Goal: Information Seeking & Learning: Compare options

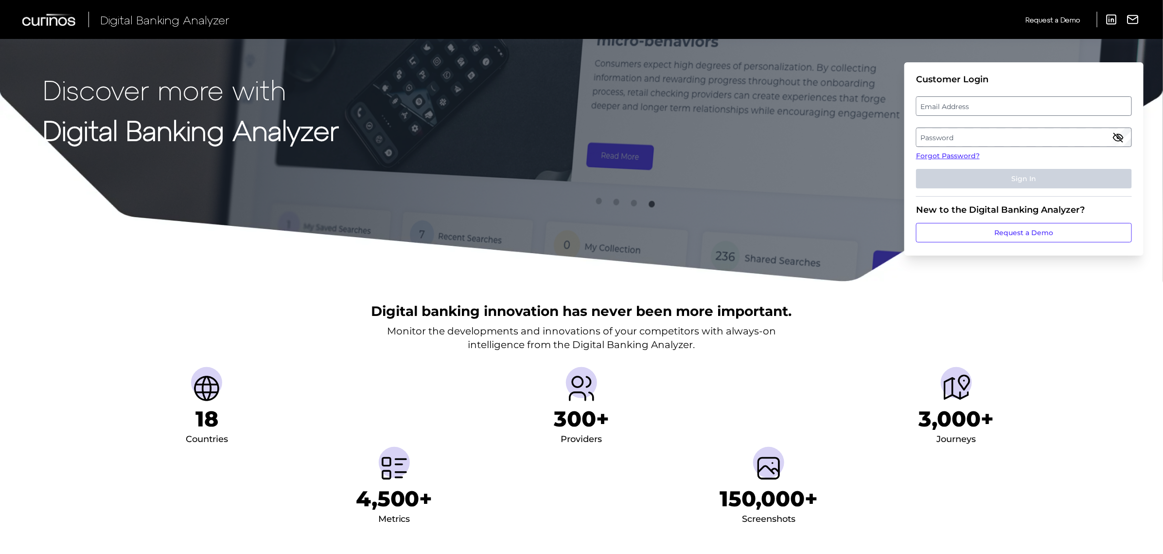
click at [952, 105] on label "Email Address" at bounding box center [1024, 106] width 215 height 18
click at [952, 105] on input "email" at bounding box center [1024, 105] width 216 height 19
type input "missy.stewart@td.com"
click at [923, 141] on label "Password" at bounding box center [1024, 137] width 215 height 18
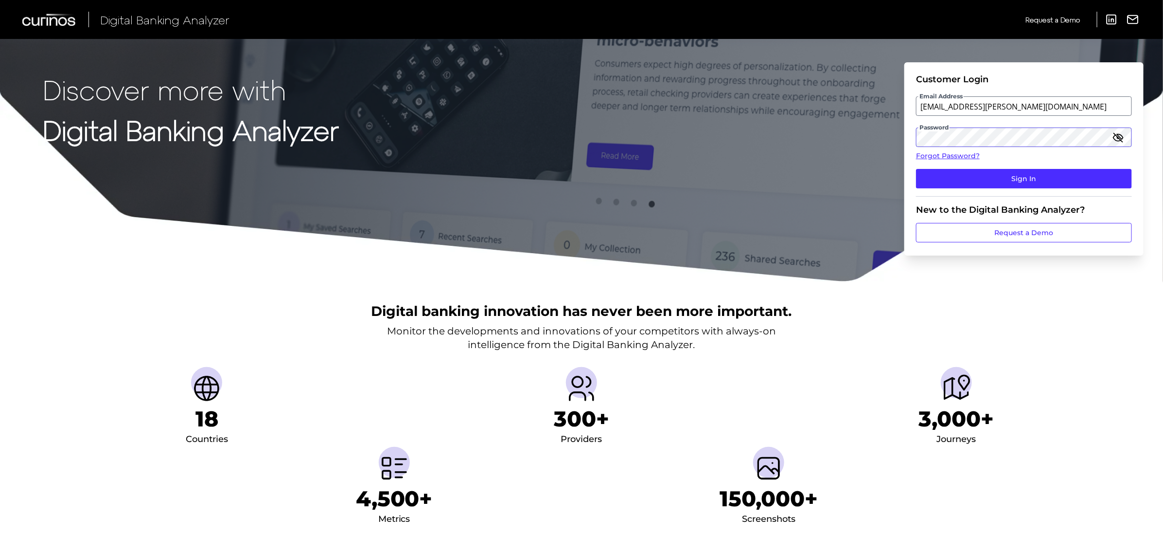
click at [916, 169] on button "Sign In" at bounding box center [1024, 178] width 216 height 19
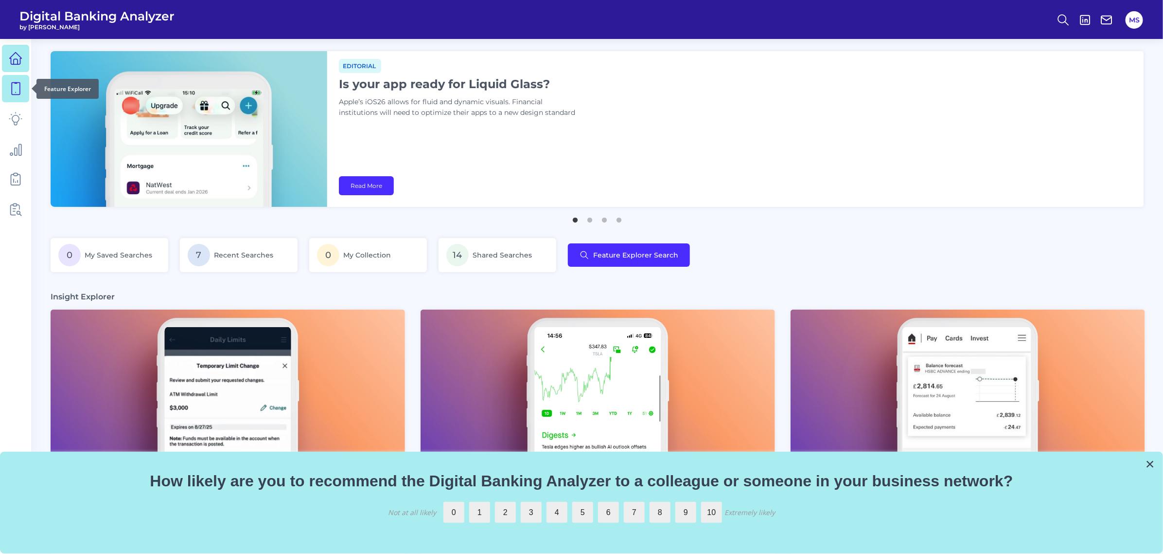
click at [11, 95] on icon at bounding box center [16, 89] width 14 height 14
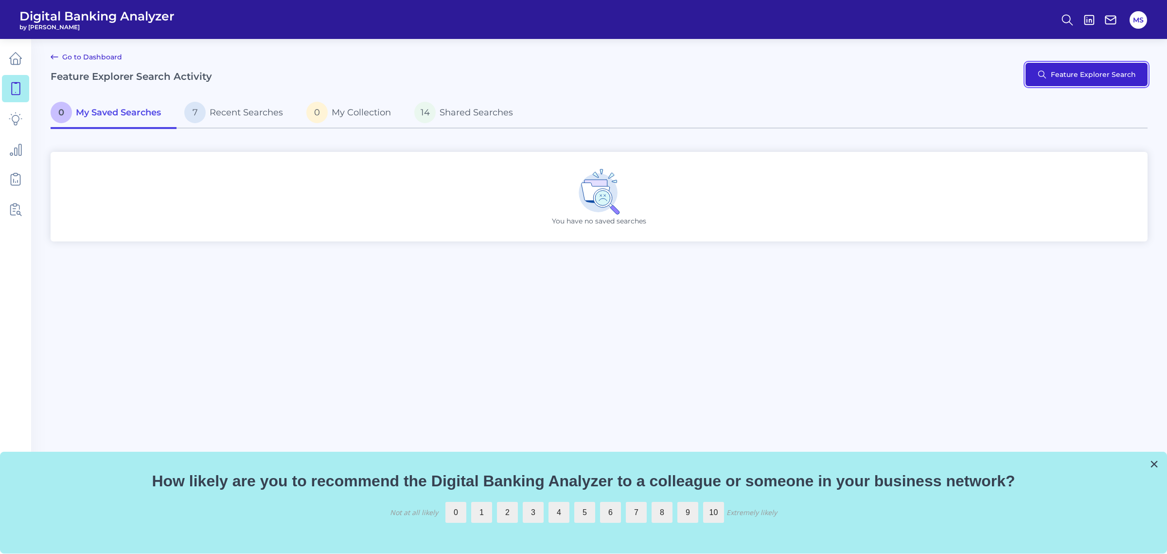
click at [1056, 73] on button "Feature Explorer Search" at bounding box center [1087, 74] width 122 height 23
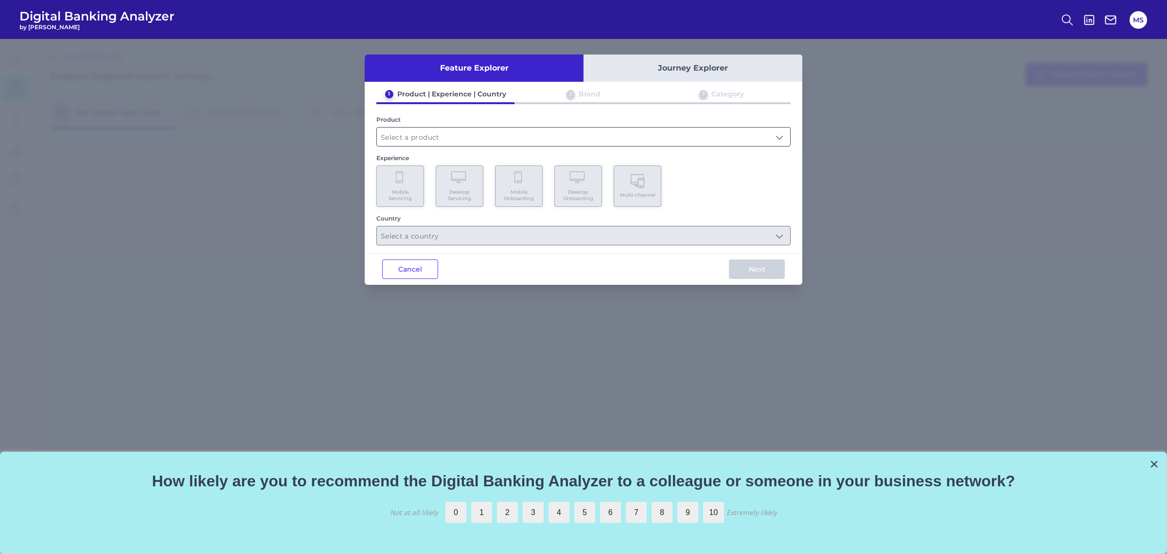
click at [431, 139] on input "text" at bounding box center [583, 136] width 413 height 18
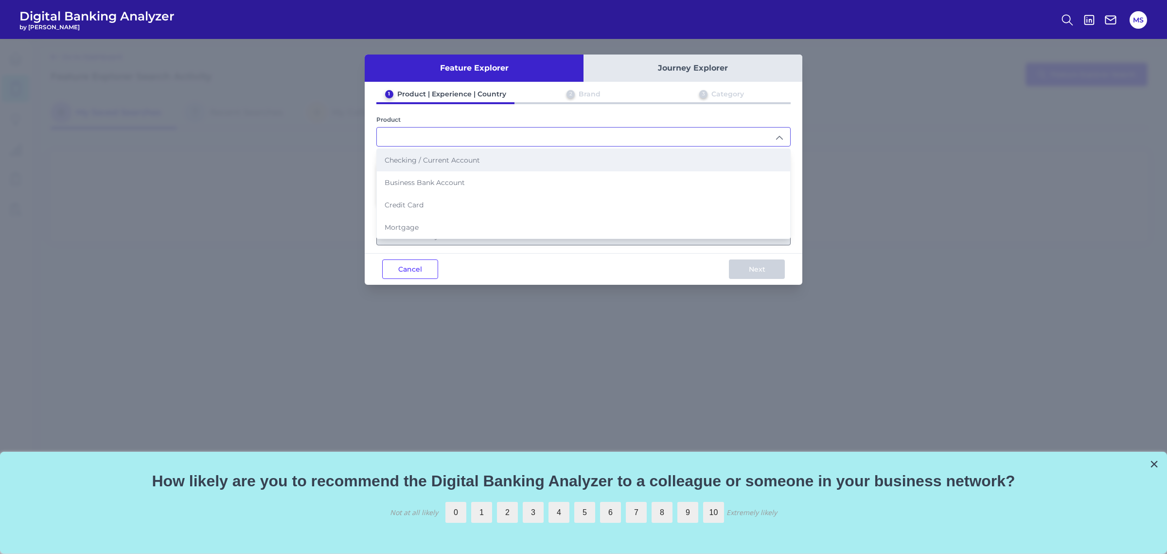
click at [435, 160] on span "Checking / Current Account" at bounding box center [432, 160] width 95 height 9
type input "Checking / Current Account"
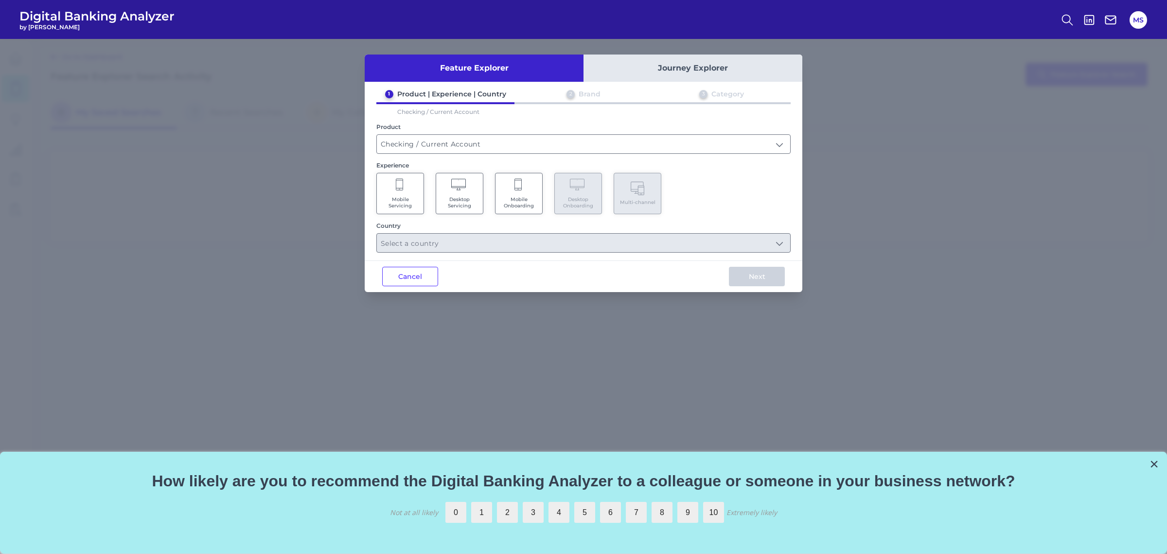
click at [458, 196] on span "Desktop Servicing" at bounding box center [459, 202] width 37 height 13
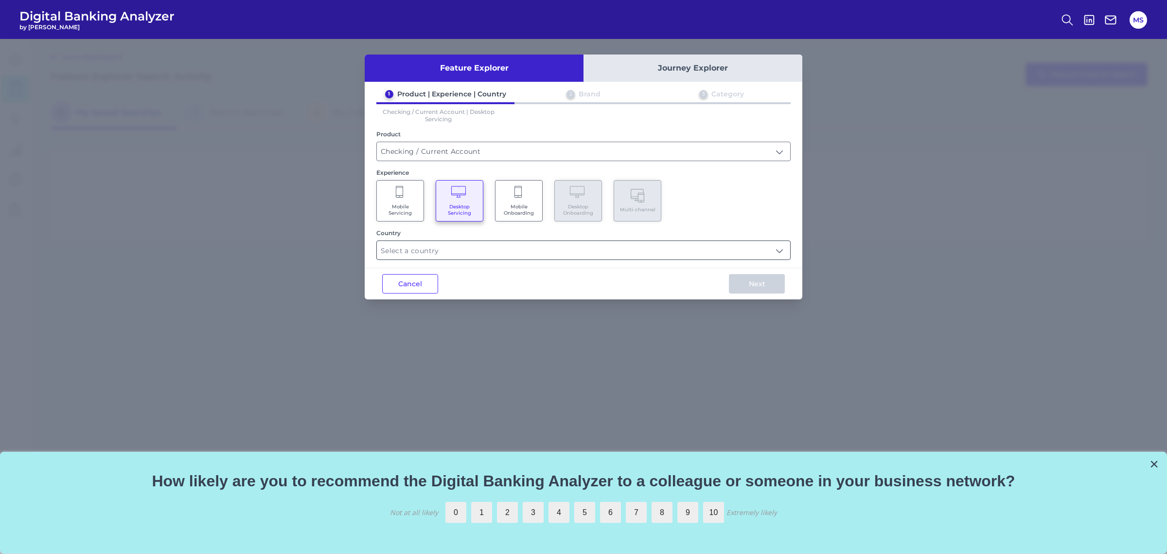
click at [431, 255] on input "text" at bounding box center [583, 250] width 413 height 18
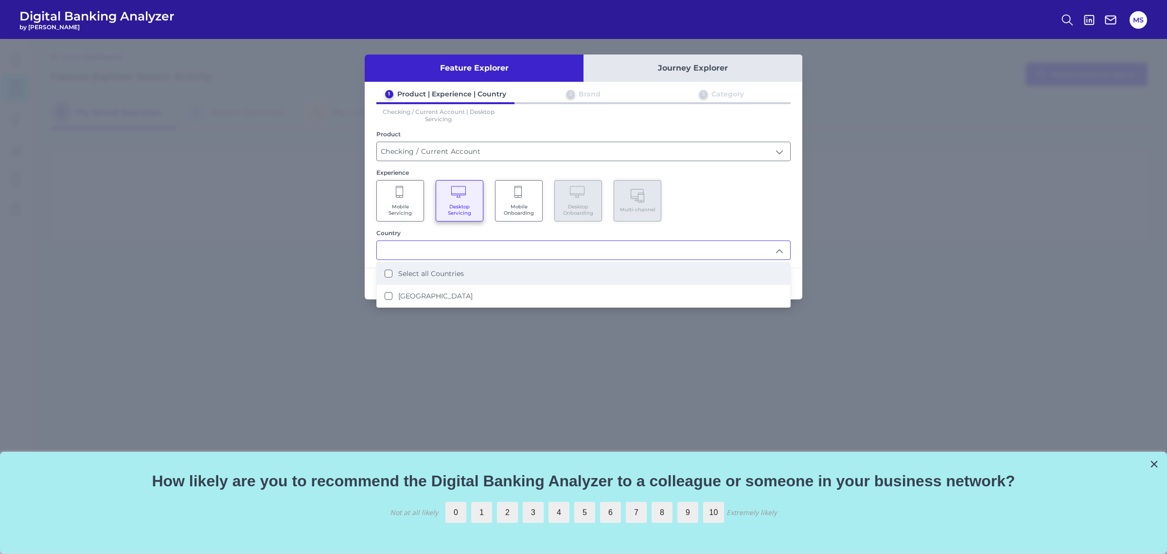
click at [388, 271] on Countries "Select all Countries" at bounding box center [389, 273] width 8 height 8
type input "Select all Countries"
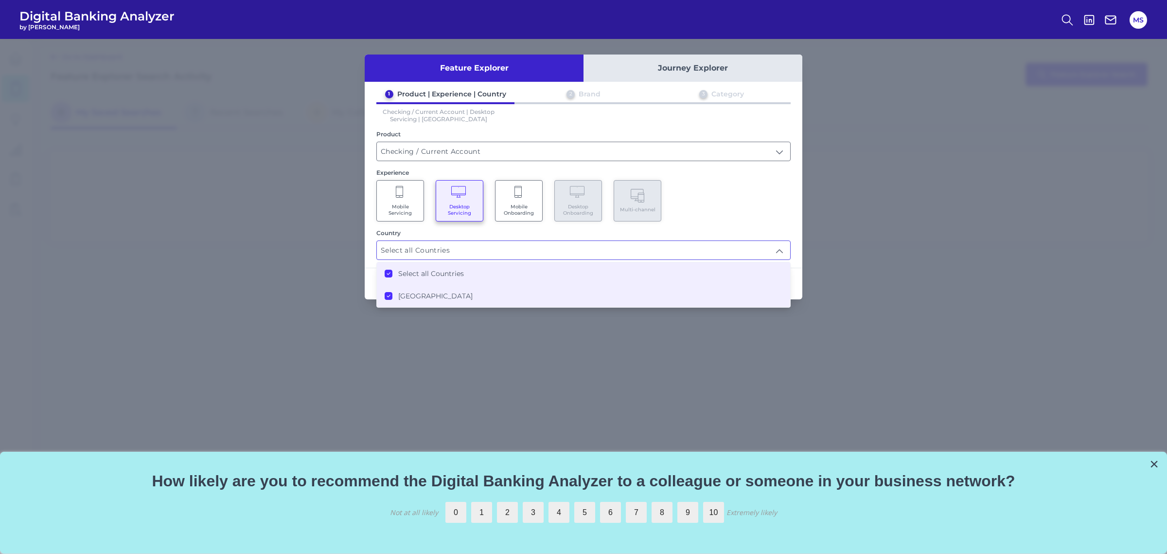
click at [757, 203] on div "Mobile Servicing Desktop Servicing Mobile Onboarding Desktop Onboarding Multi-c…" at bounding box center [583, 200] width 414 height 41
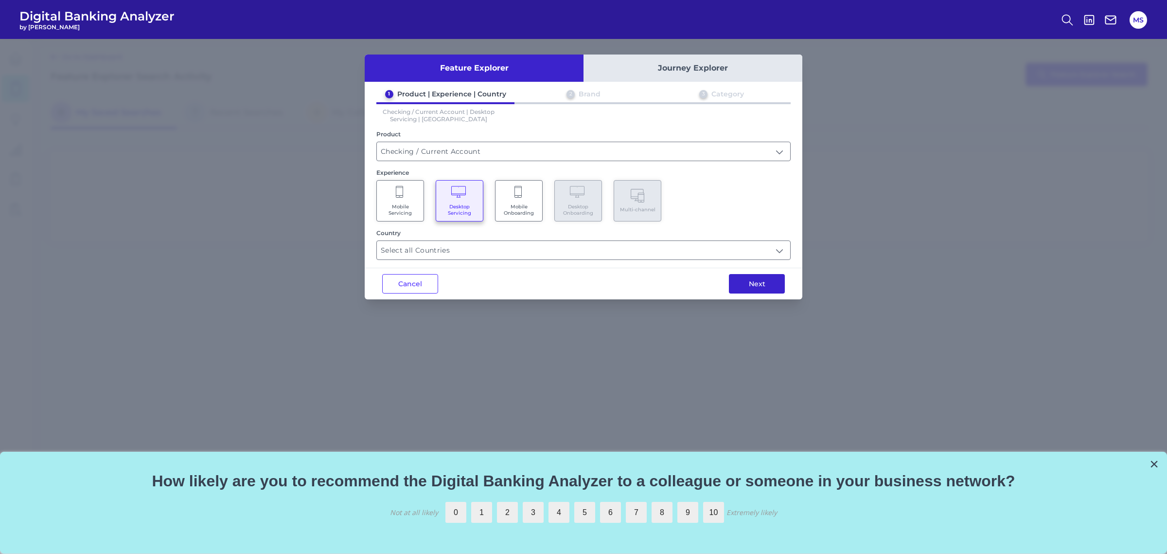
click at [762, 280] on button "Next" at bounding box center [757, 283] width 56 height 19
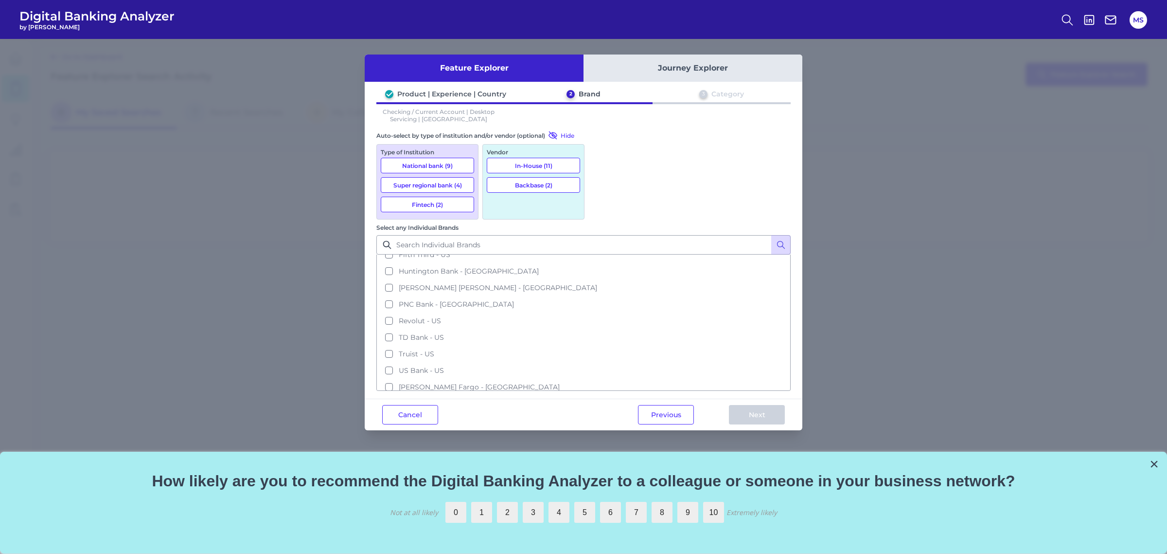
scroll to position [125, 0]
click at [602, 328] on button "TD Bank - US" at bounding box center [583, 336] width 412 height 17
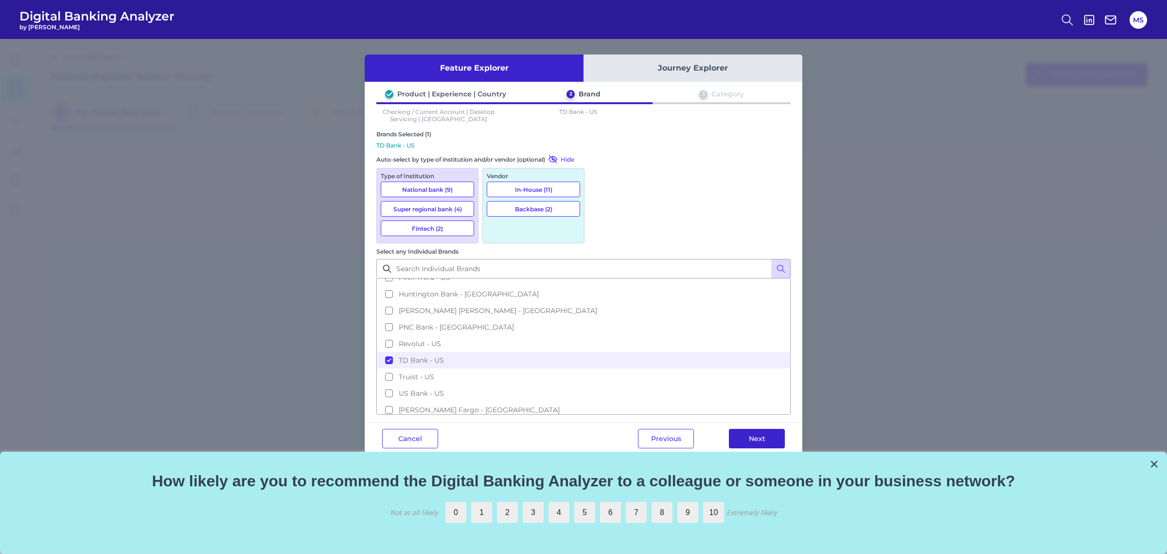
click at [750, 429] on button "Next" at bounding box center [757, 438] width 56 height 19
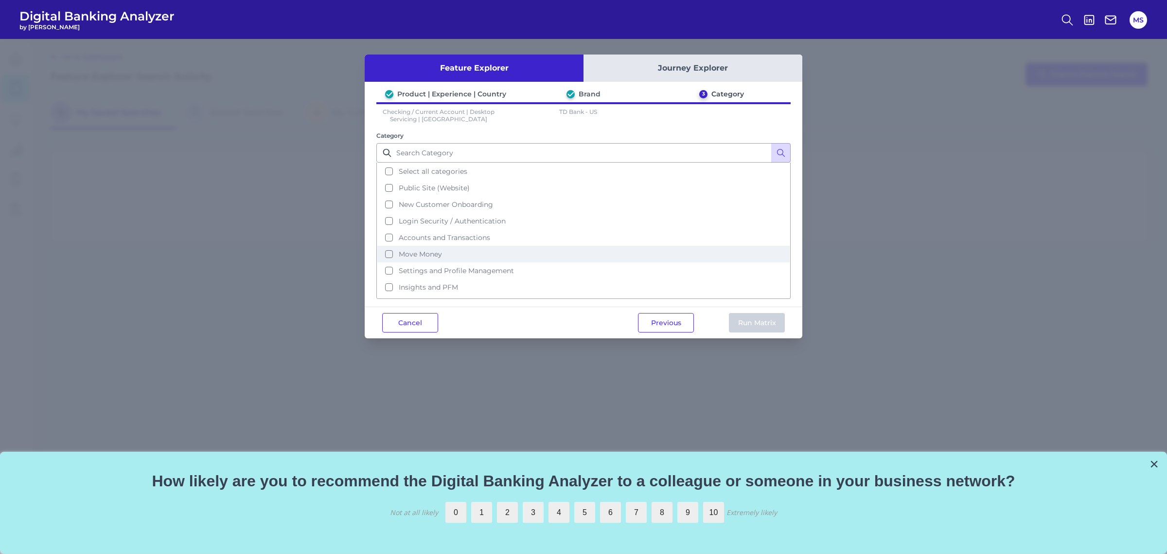
click at [387, 250] on button "Move Money" at bounding box center [583, 254] width 412 height 17
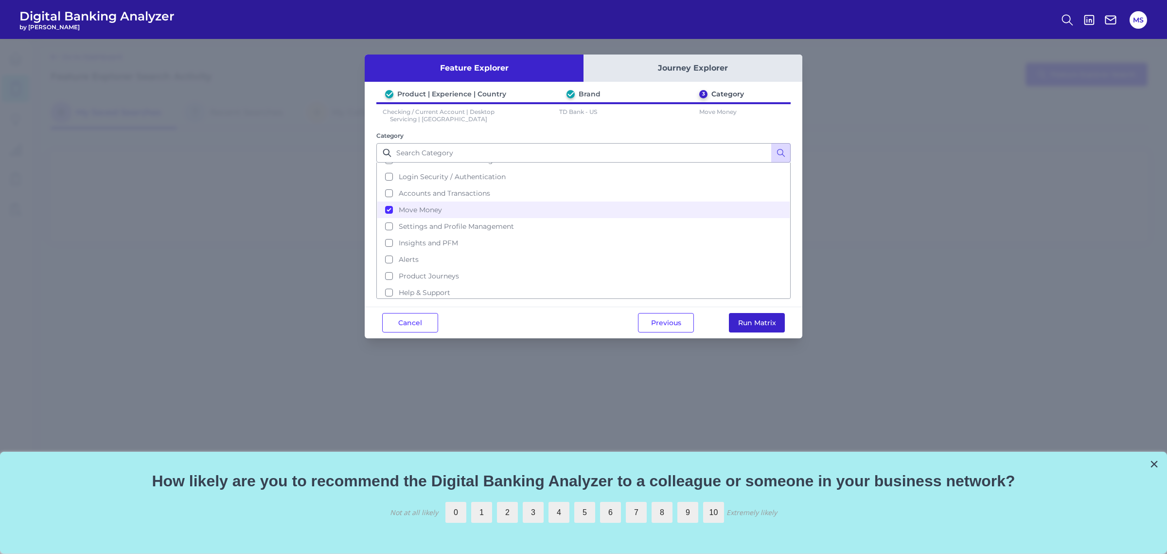
click at [760, 321] on button "Run Matrix" at bounding box center [757, 322] width 56 height 19
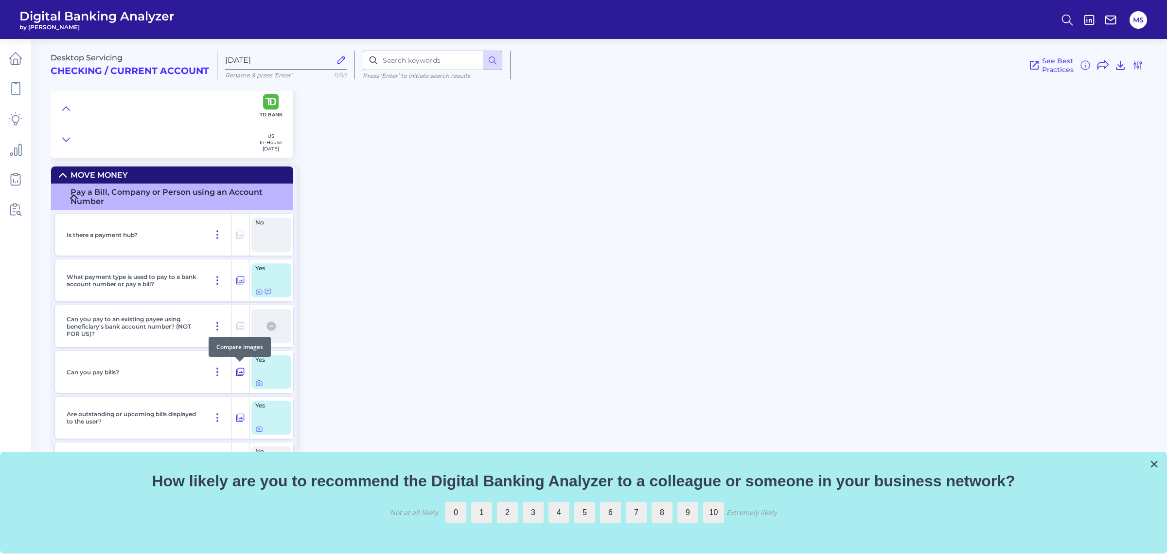
click at [240, 372] on icon at bounding box center [240, 372] width 8 height 8
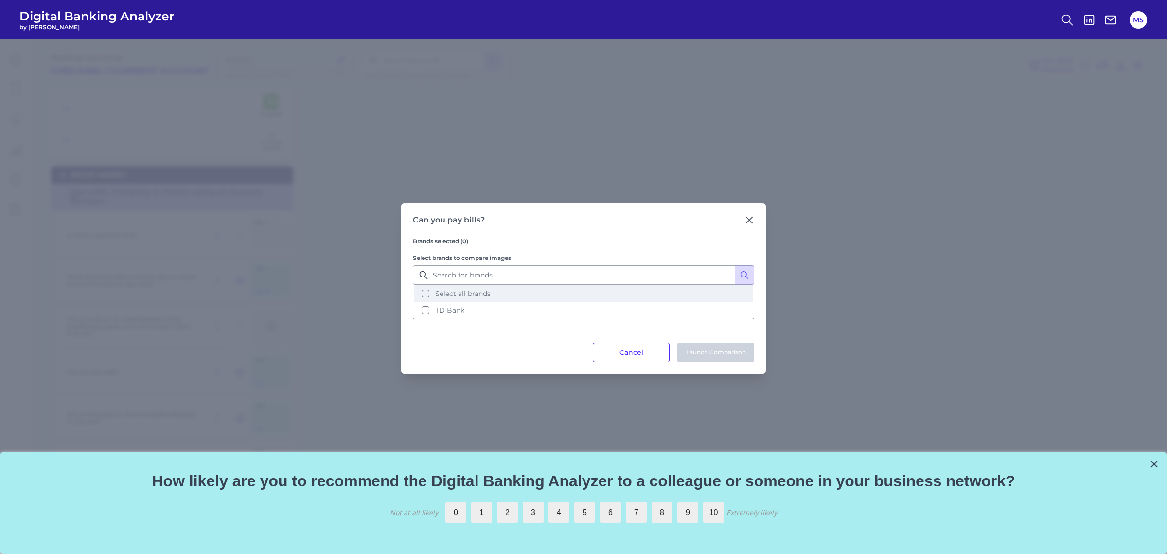
click at [427, 292] on button "Select all brands" at bounding box center [584, 293] width 340 height 17
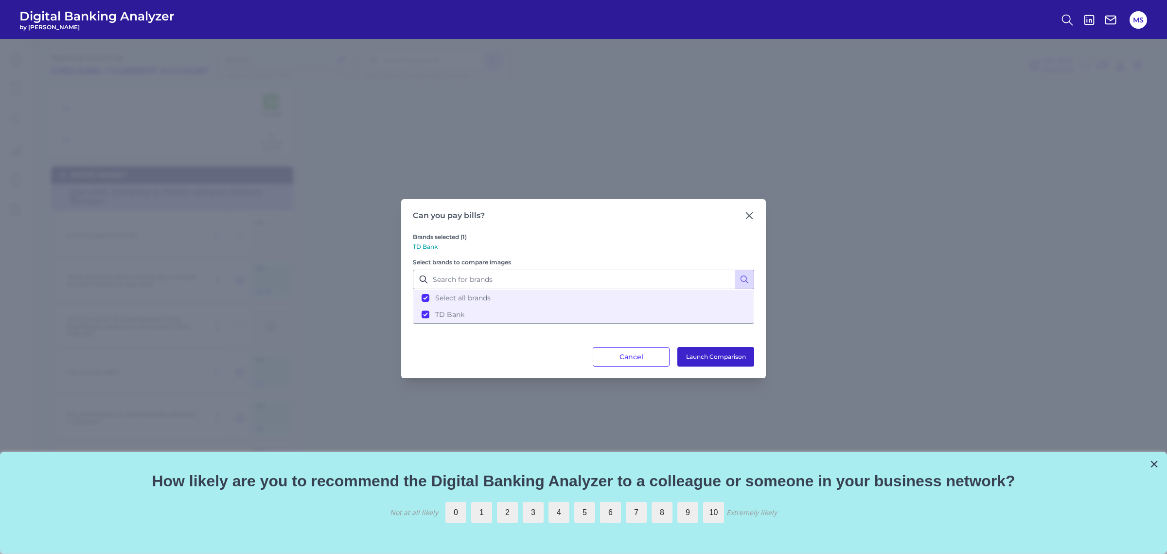
click at [727, 360] on button "Launch Comparison" at bounding box center [716, 356] width 77 height 19
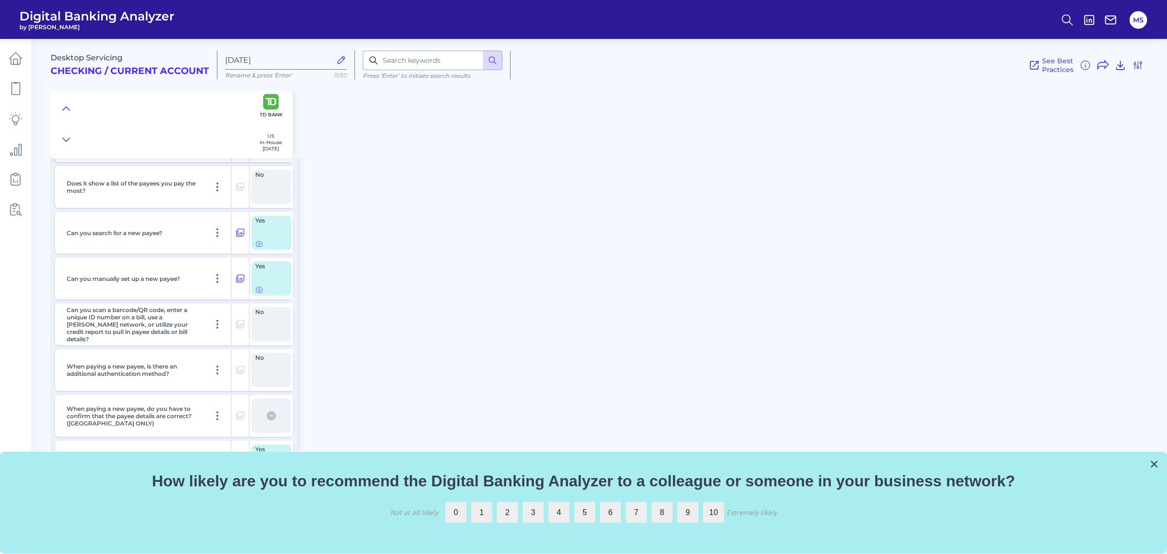
scroll to position [286, 0]
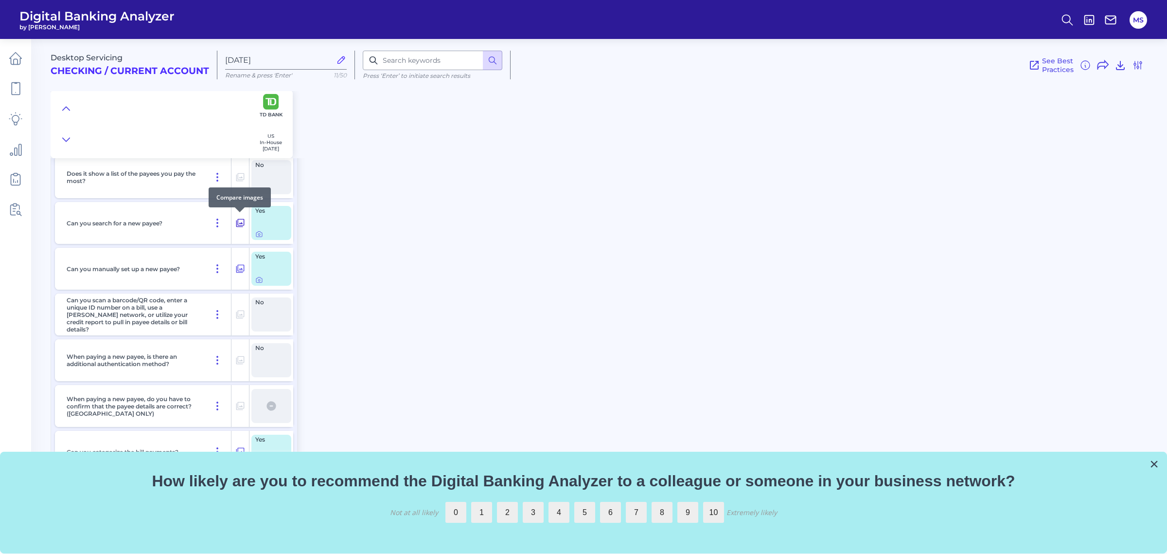
click at [239, 219] on icon at bounding box center [240, 223] width 8 height 8
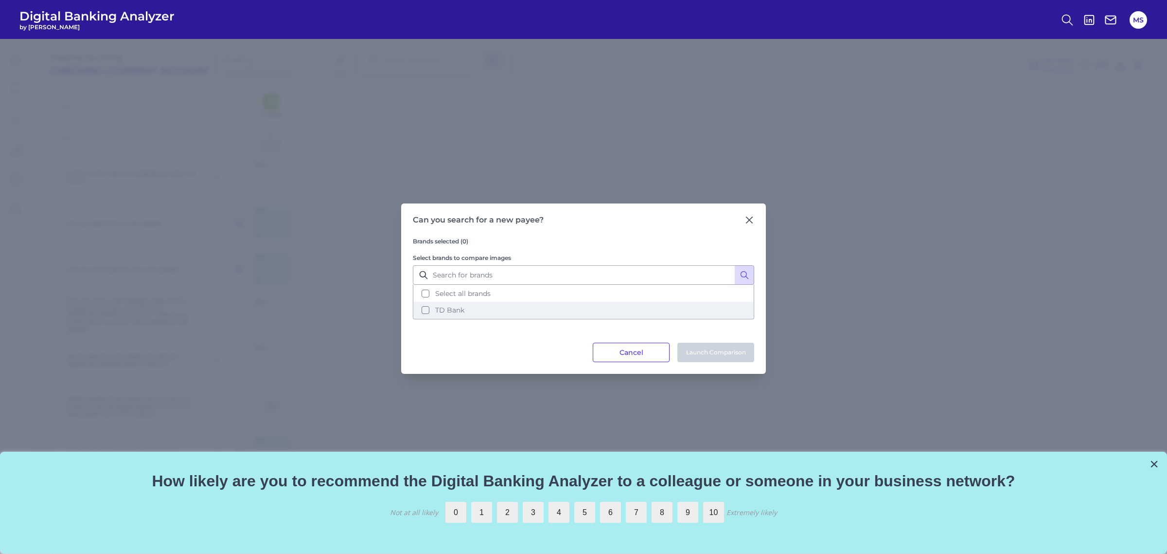
click at [426, 310] on button "TD Bank" at bounding box center [584, 310] width 340 height 17
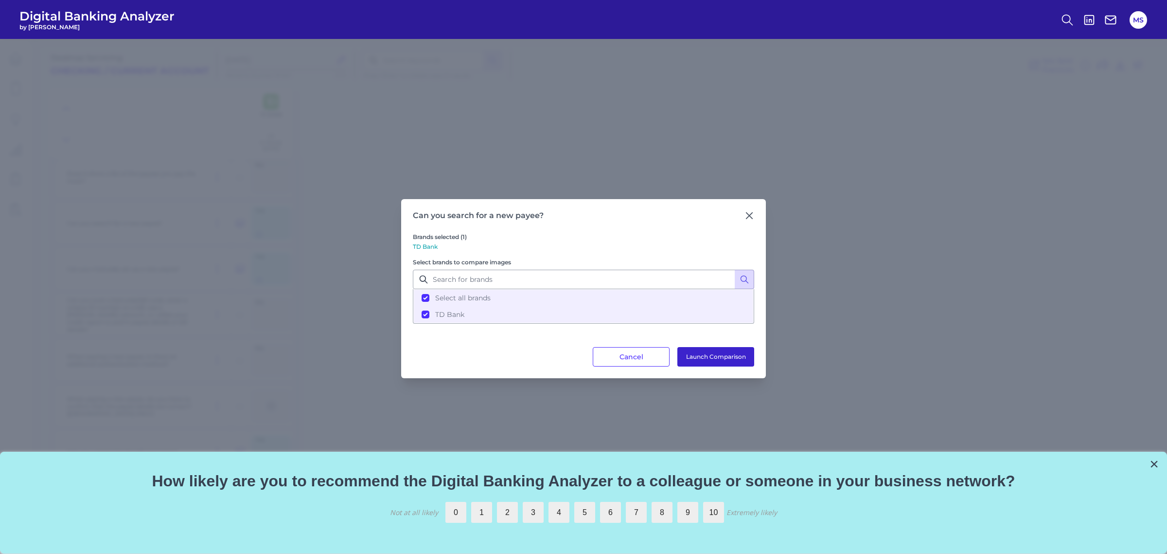
click at [713, 354] on button "Launch Comparison" at bounding box center [716, 356] width 77 height 19
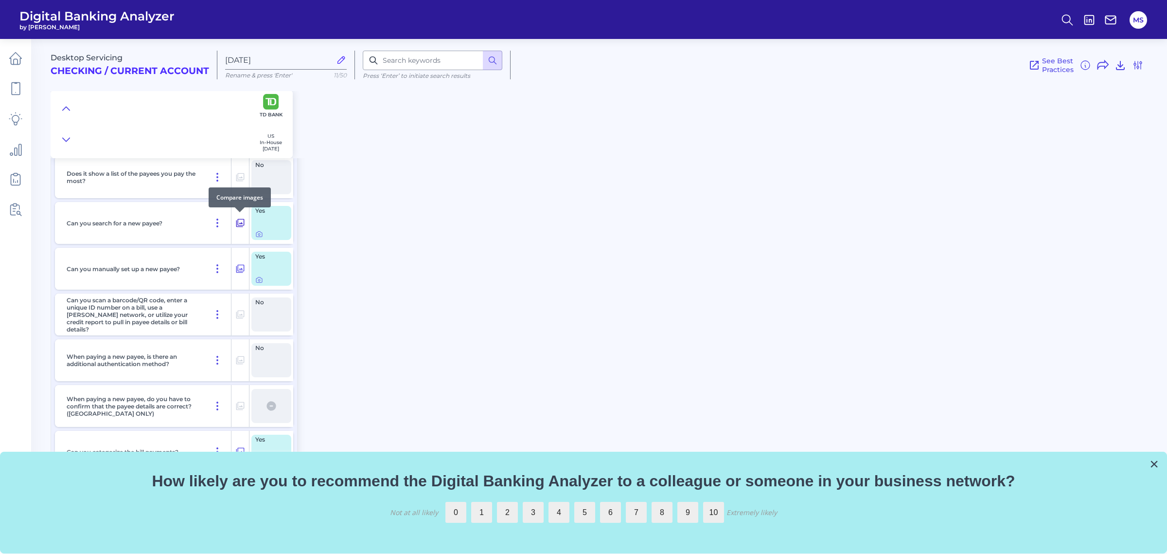
click at [242, 221] on icon at bounding box center [240, 223] width 10 height 12
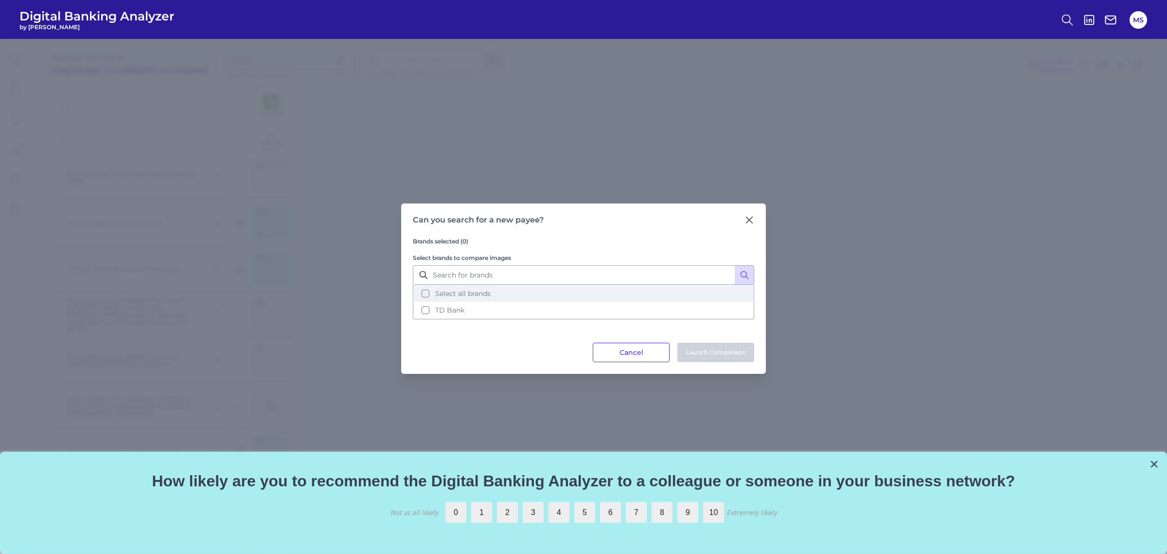
click at [436, 288] on button "Select all brands" at bounding box center [584, 293] width 340 height 17
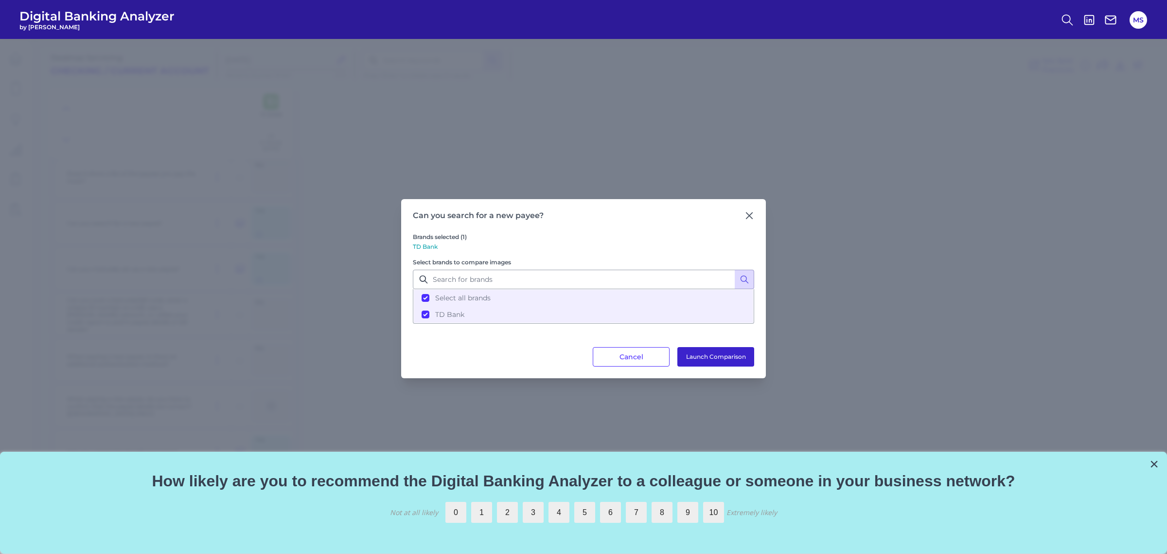
click at [724, 362] on button "Launch Comparison" at bounding box center [716, 356] width 77 height 19
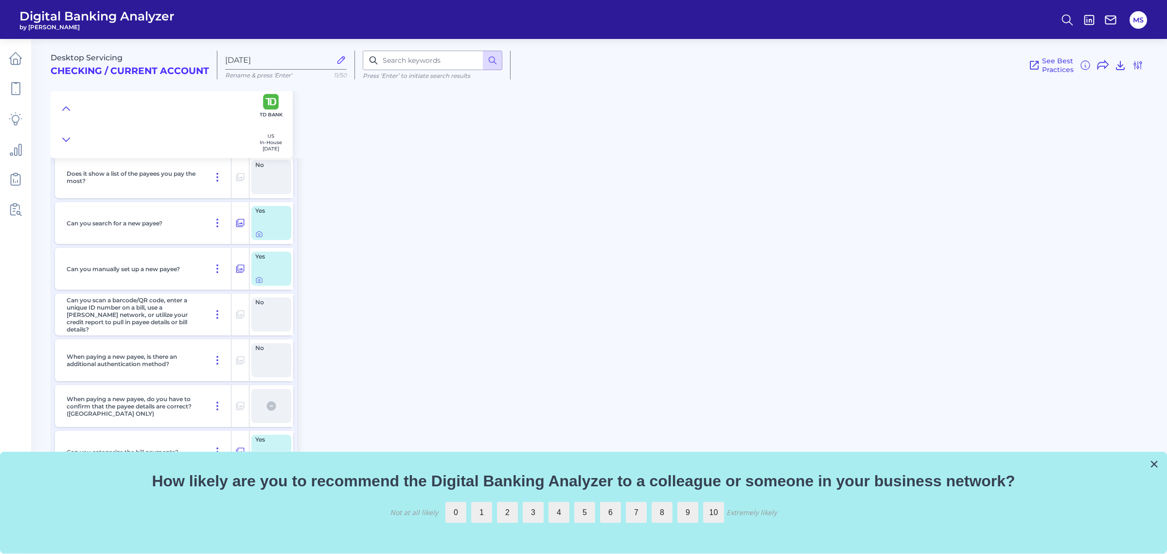
click at [332, 266] on div "Desktop Servicing Checking / Current Account Sep 19 2025 Rename & press 'Enter'…" at bounding box center [609, 292] width 1117 height 520
click at [1158, 465] on button "×" at bounding box center [1154, 464] width 9 height 16
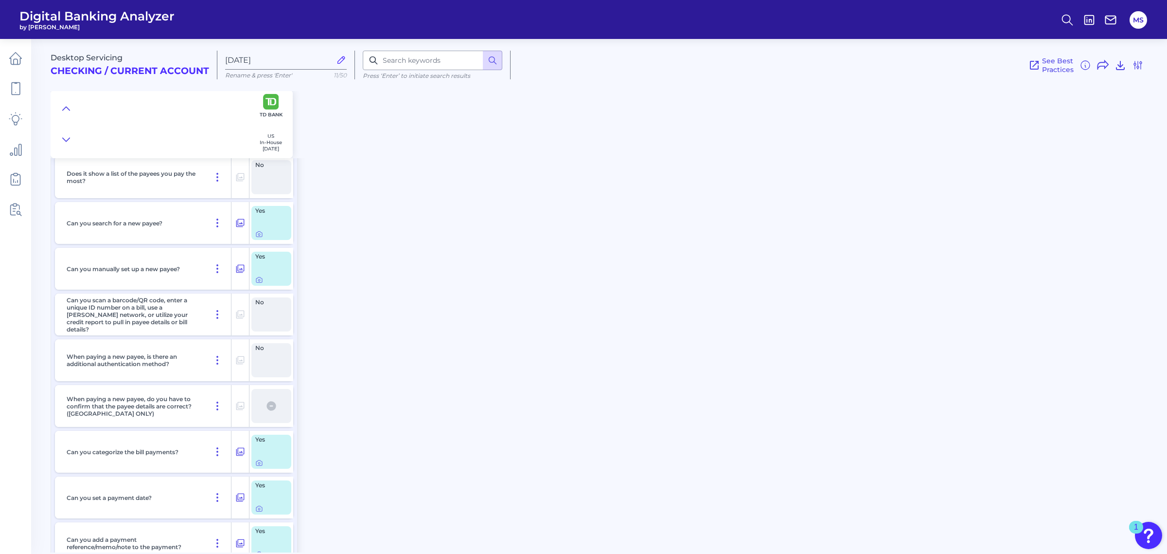
click at [1154, 482] on div "Desktop Servicing Checking / Current Account Sep 19 2025 Rename & press 'Enter'…" at bounding box center [609, 292] width 1117 height 520
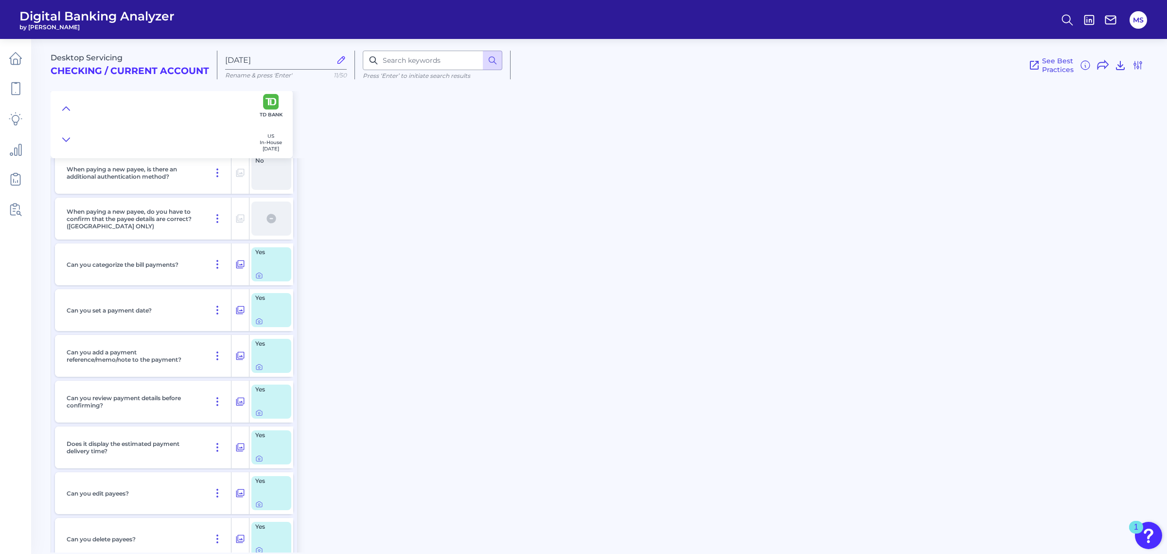
scroll to position [464, 0]
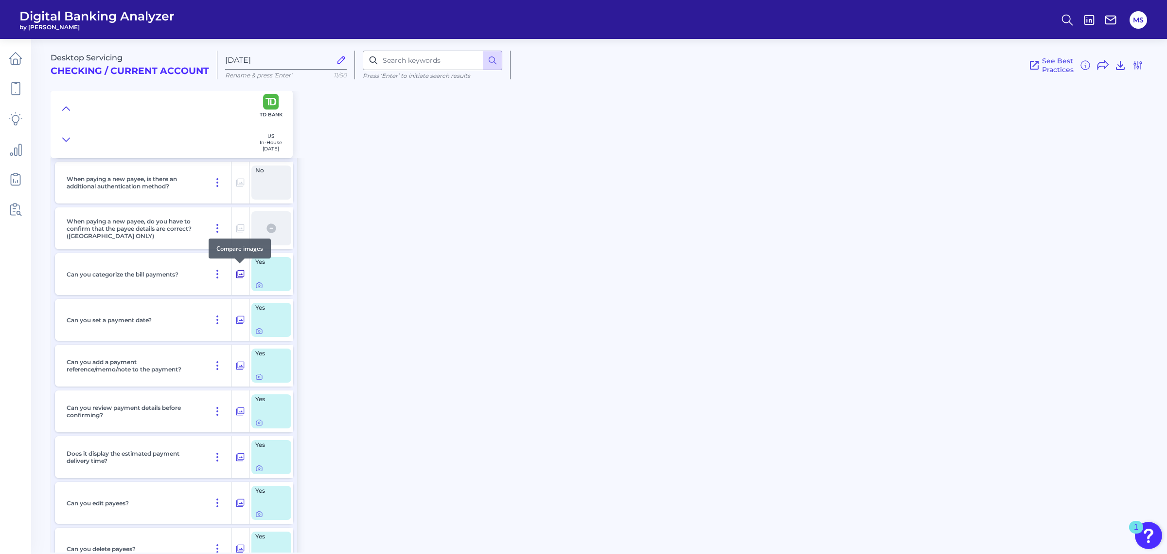
click at [242, 273] on icon at bounding box center [240, 274] width 8 height 8
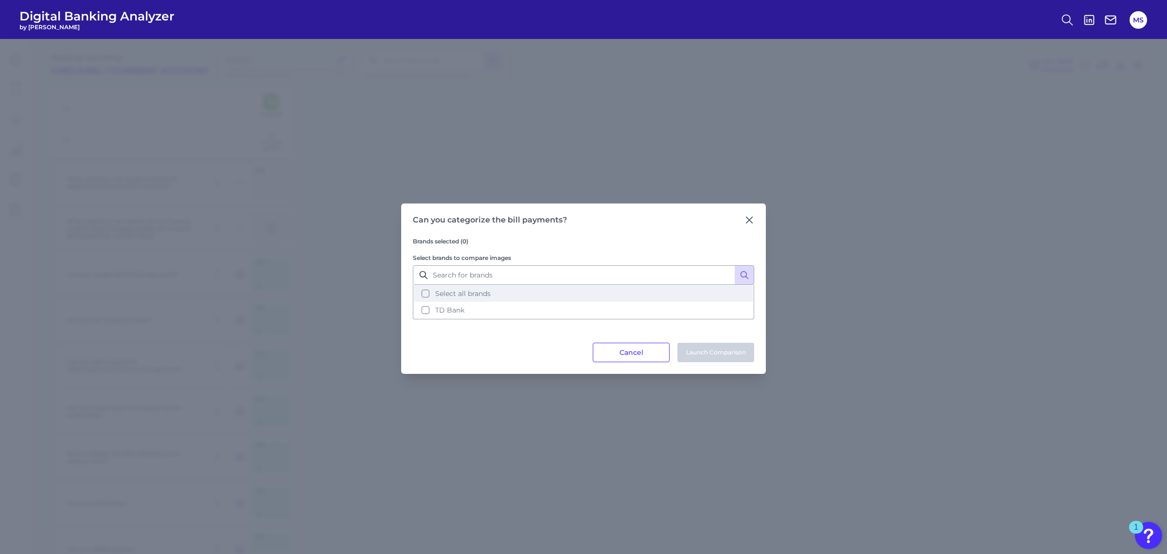
click at [423, 293] on button "Select all brands" at bounding box center [584, 293] width 340 height 17
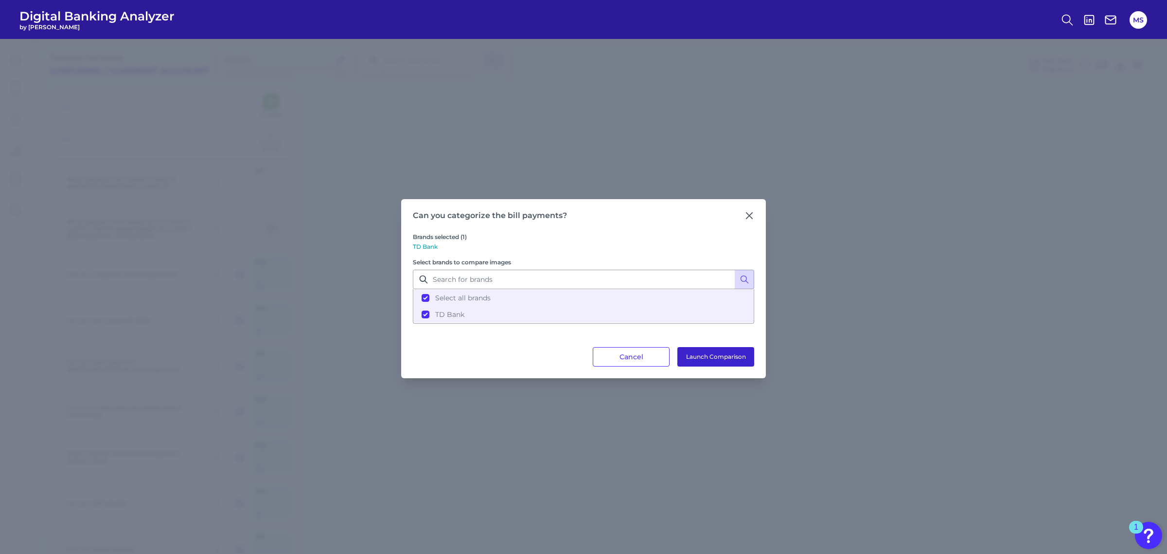
click at [738, 357] on button "Launch Comparison" at bounding box center [716, 356] width 77 height 19
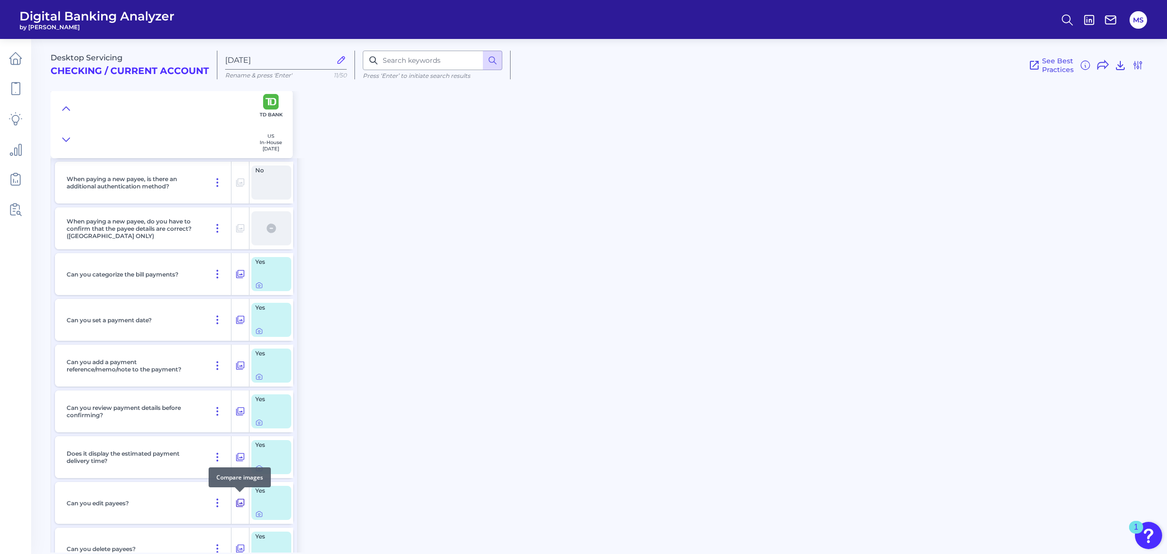
click at [241, 502] on icon at bounding box center [240, 503] width 8 height 8
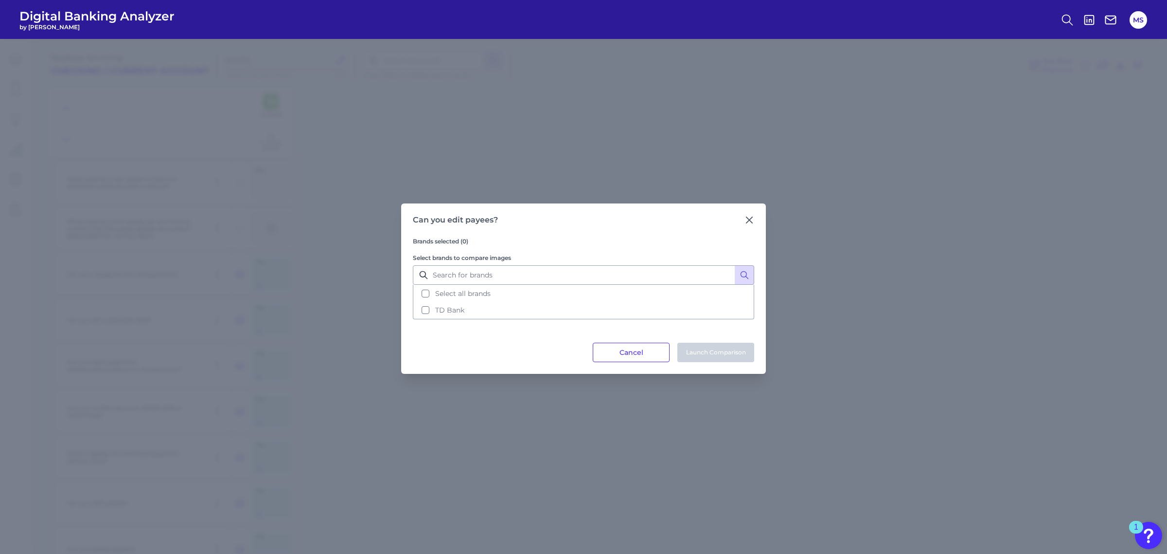
drag, startPoint x: 467, startPoint y: 293, endPoint x: 644, endPoint y: 336, distance: 181.2
click at [468, 293] on span "Select all brands" at bounding box center [462, 293] width 55 height 9
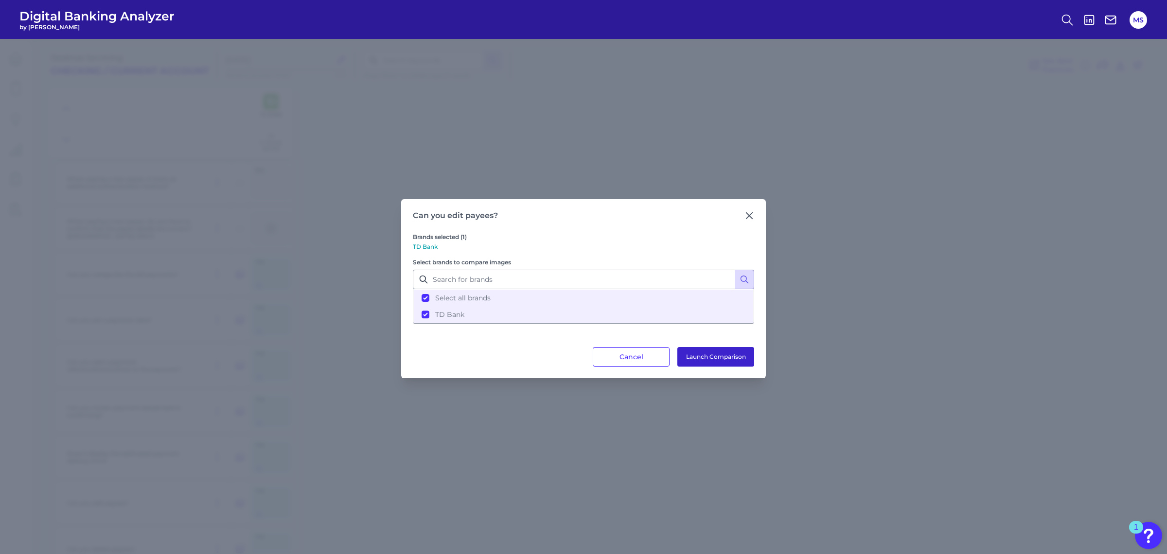
click at [728, 349] on button "Launch Comparison" at bounding box center [716, 356] width 77 height 19
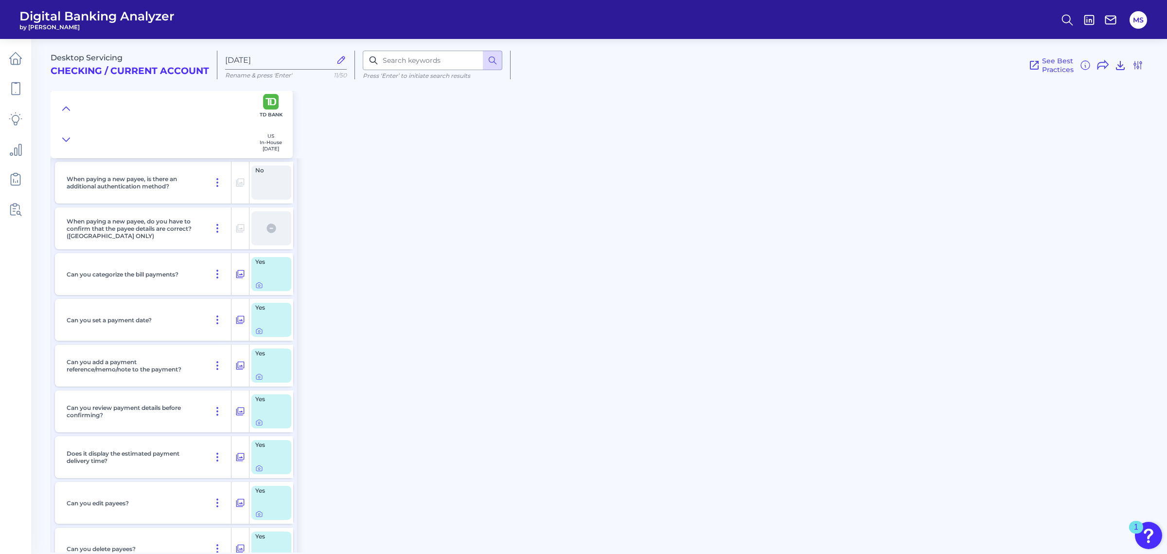
drag, startPoint x: 534, startPoint y: 315, endPoint x: 597, endPoint y: 315, distance: 63.2
click at [541, 315] on div "Desktop Servicing Checking / Current Account Sep 19 2025 Rename & press 'Enter'…" at bounding box center [609, 292] width 1117 height 520
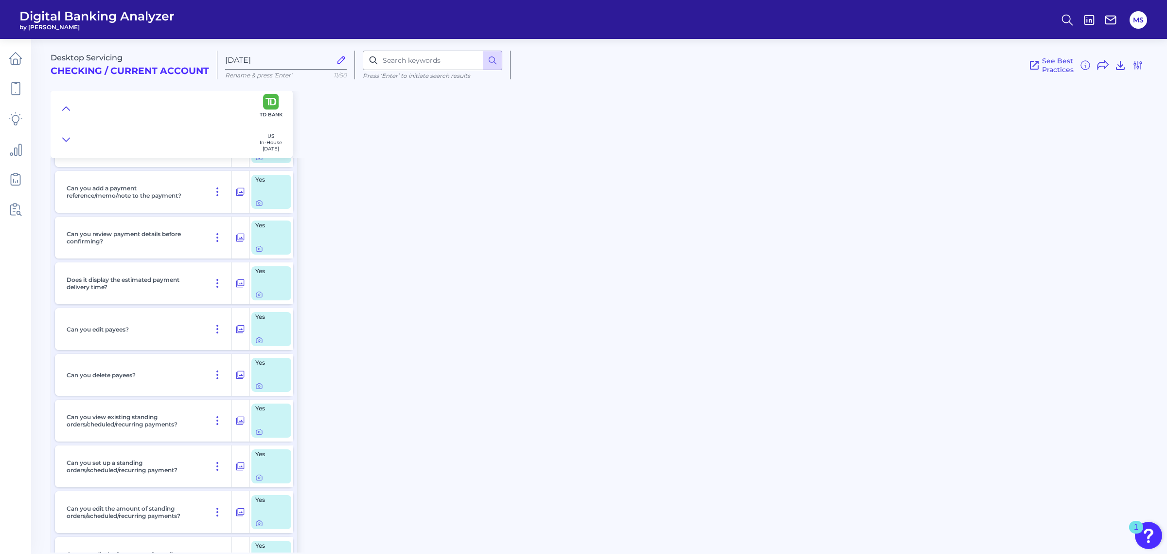
scroll to position [647, 0]
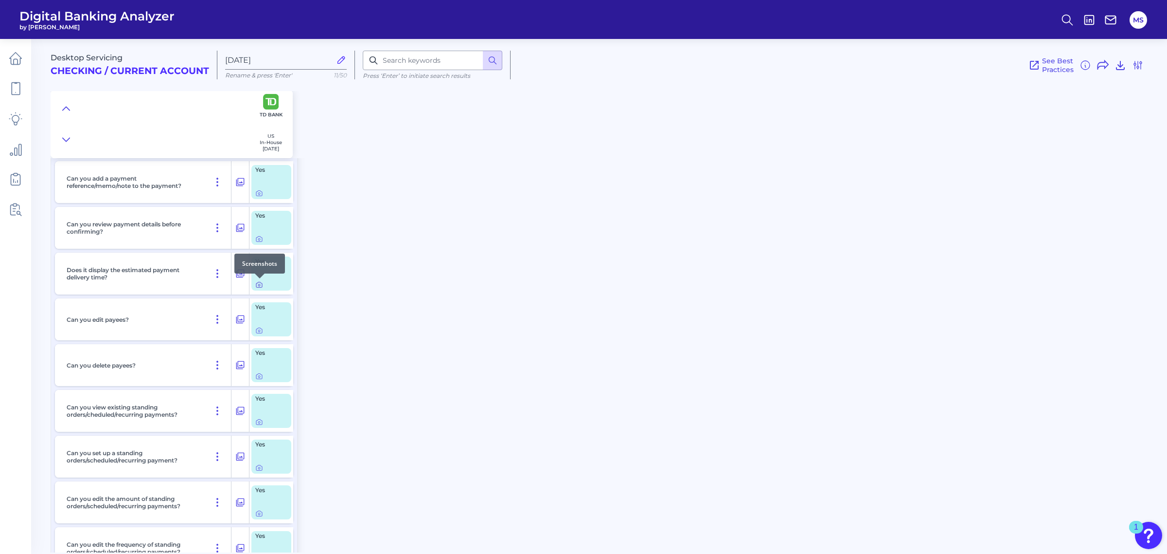
click at [259, 285] on icon at bounding box center [259, 285] width 8 height 8
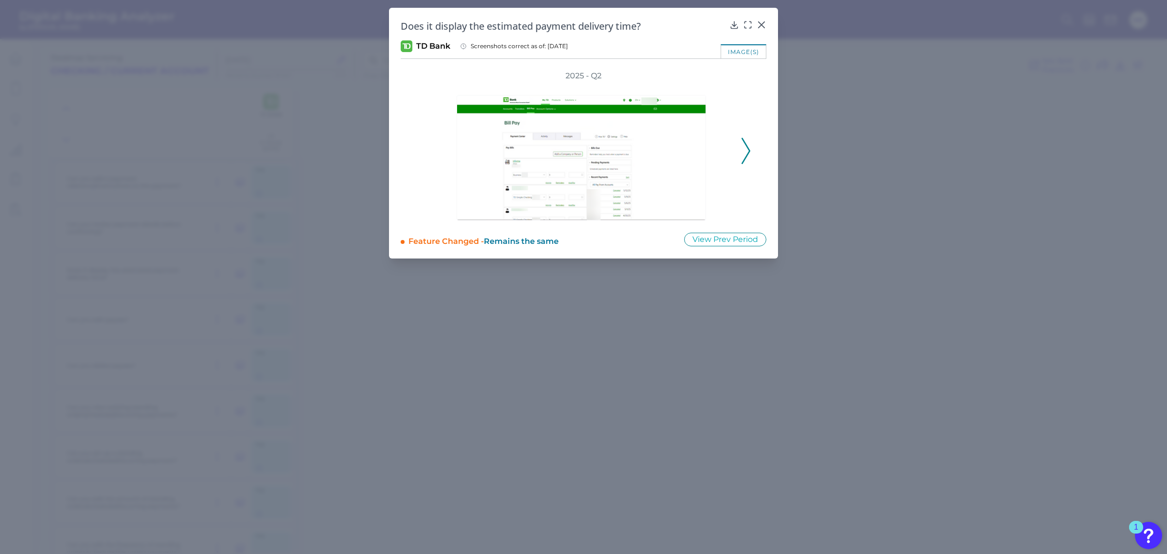
click at [743, 152] on icon at bounding box center [746, 151] width 9 height 26
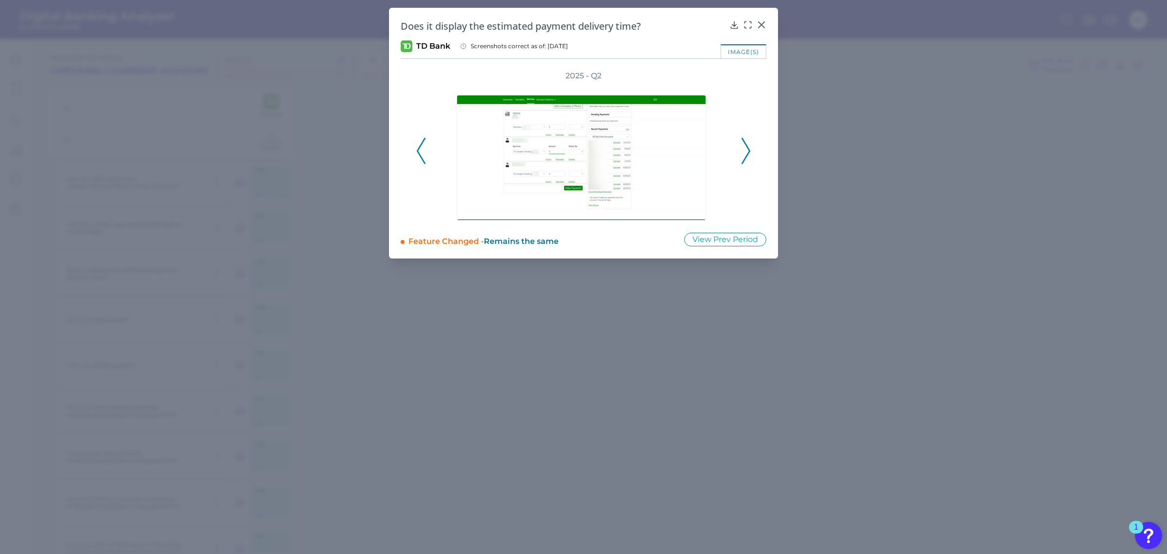
click at [743, 153] on icon at bounding box center [746, 151] width 9 height 26
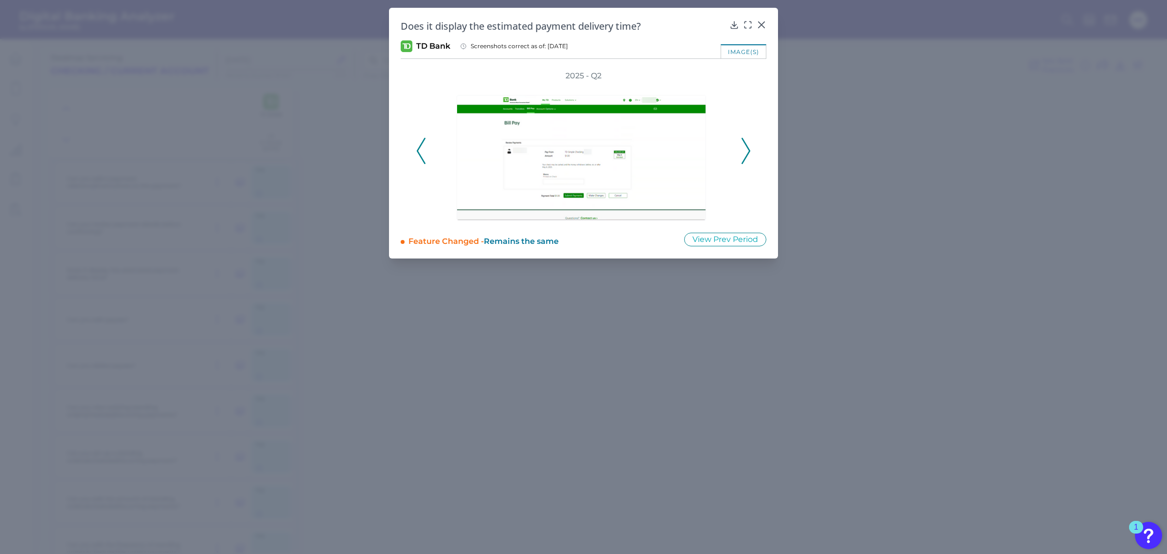
click at [749, 149] on polyline at bounding box center [745, 150] width 7 height 25
click at [749, 149] on div "2025 - Q2" at bounding box center [583, 146] width 335 height 150
click at [758, 23] on icon at bounding box center [762, 25] width 10 height 10
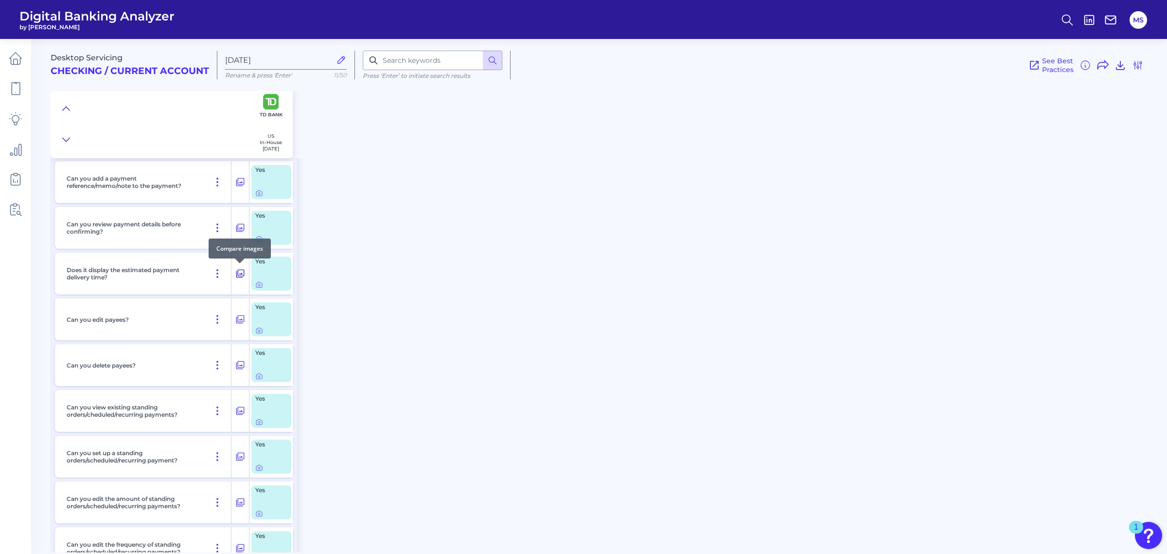
click at [239, 272] on icon at bounding box center [240, 274] width 10 height 12
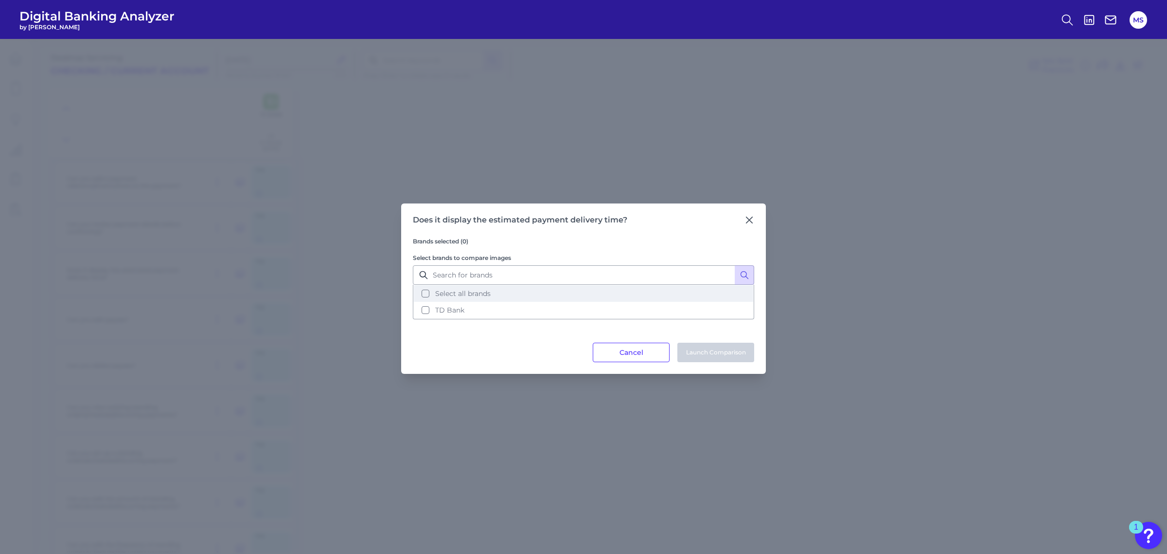
click at [427, 295] on button "Select all brands" at bounding box center [584, 293] width 340 height 17
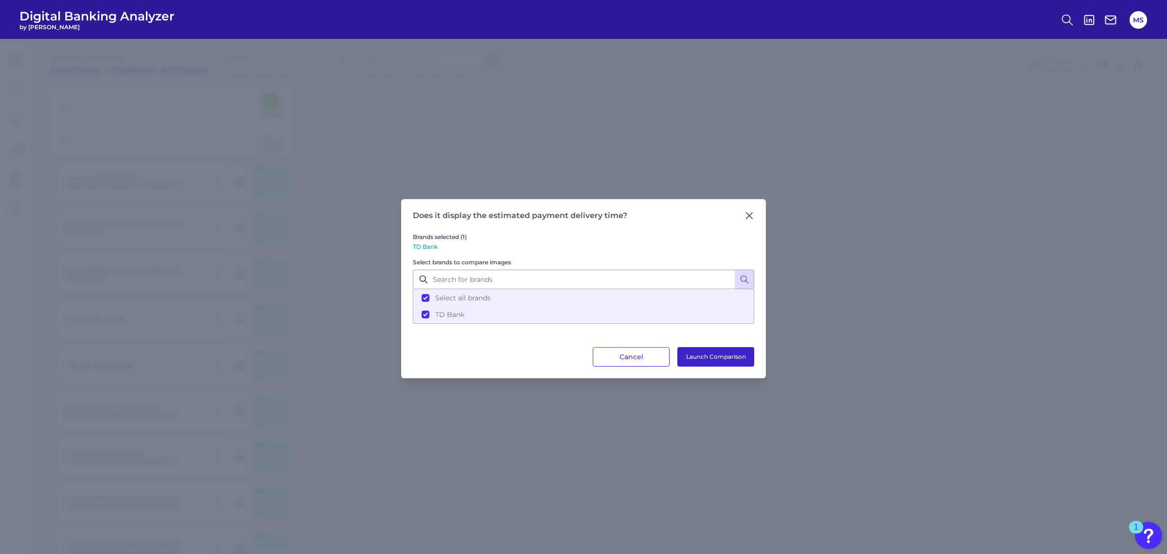
click at [725, 362] on button "Launch Comparison" at bounding box center [716, 356] width 77 height 19
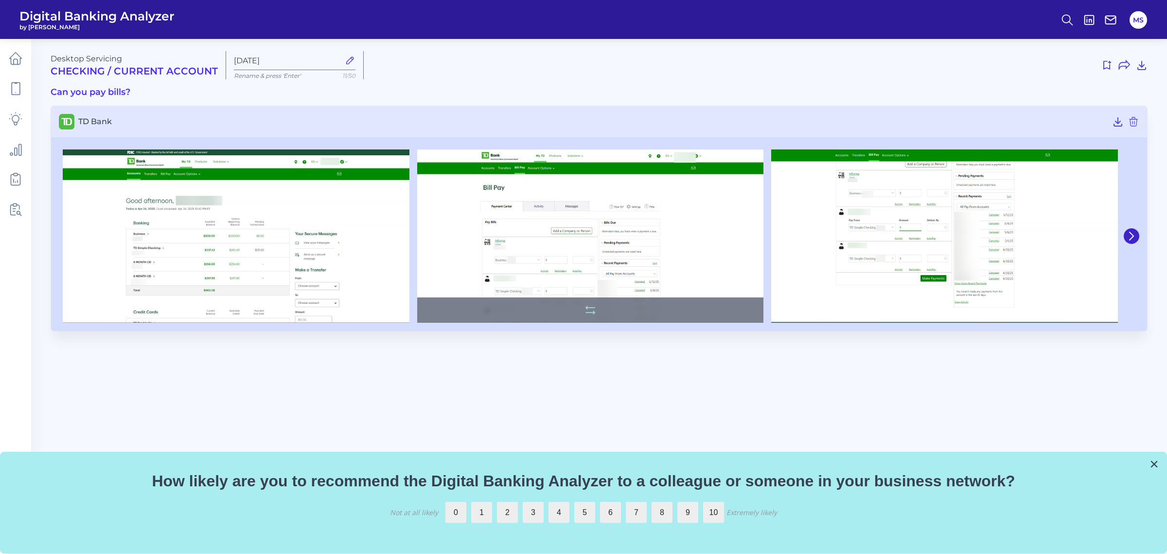
click at [604, 250] on img at bounding box center [590, 236] width 347 height 174
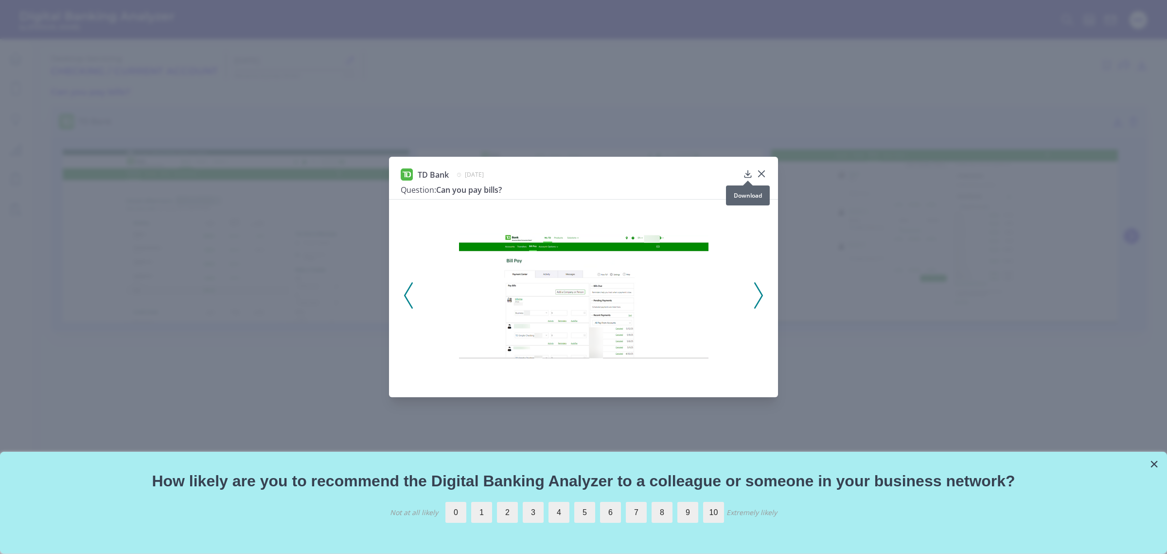
click at [747, 174] on icon at bounding box center [748, 173] width 6 height 7
click at [876, 356] on div "TD Bank April 24, 2025 Question: Can you pay bills?" at bounding box center [583, 277] width 1167 height 554
click at [762, 292] on icon at bounding box center [758, 295] width 9 height 26
click at [765, 173] on icon at bounding box center [762, 174] width 10 height 10
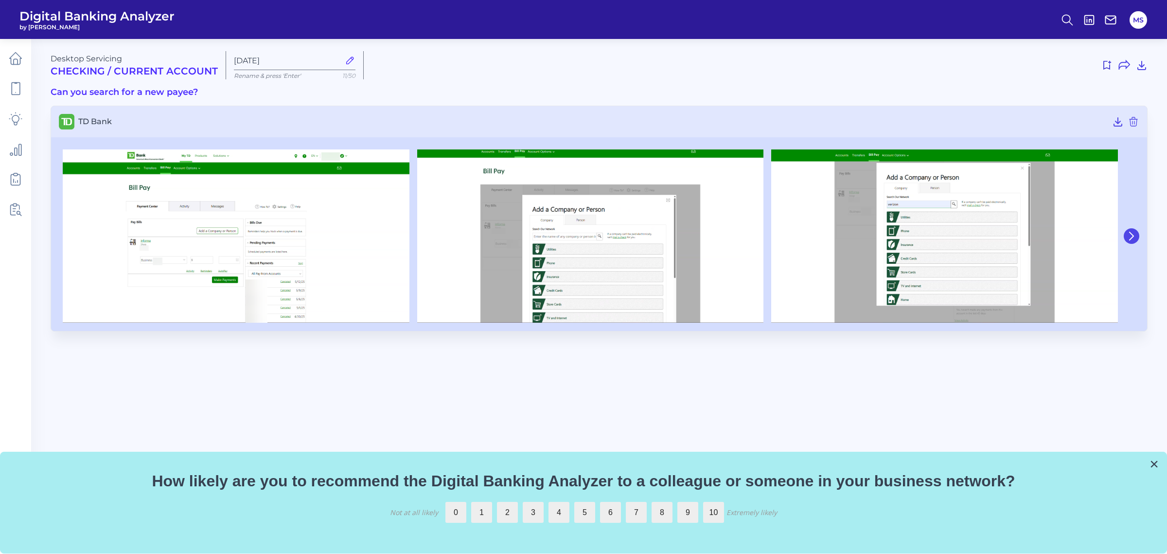
click at [933, 237] on icon at bounding box center [1131, 236] width 9 height 9
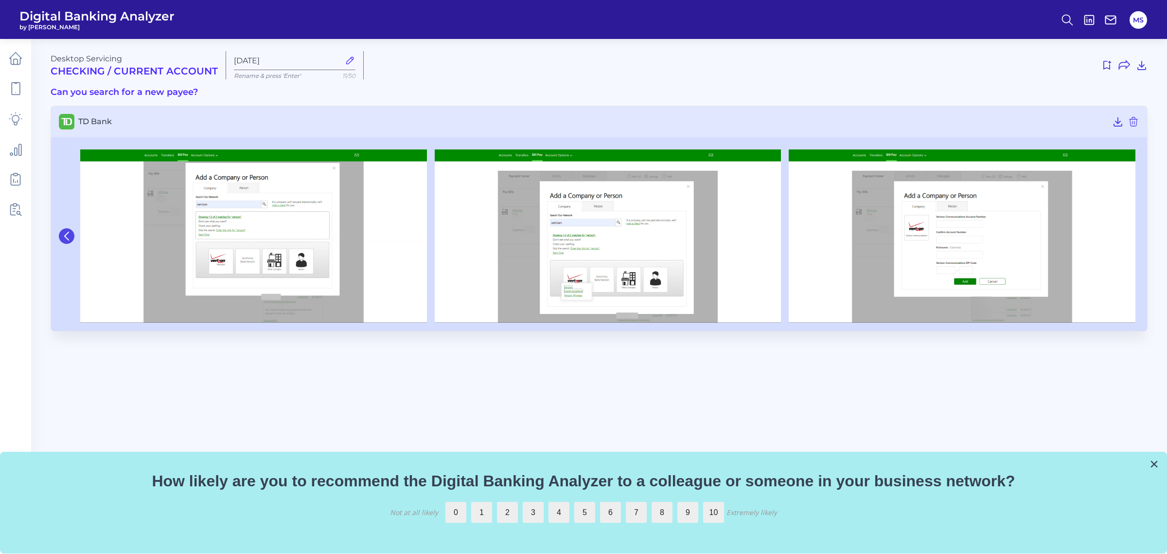
click at [69, 237] on icon at bounding box center [66, 236] width 9 height 9
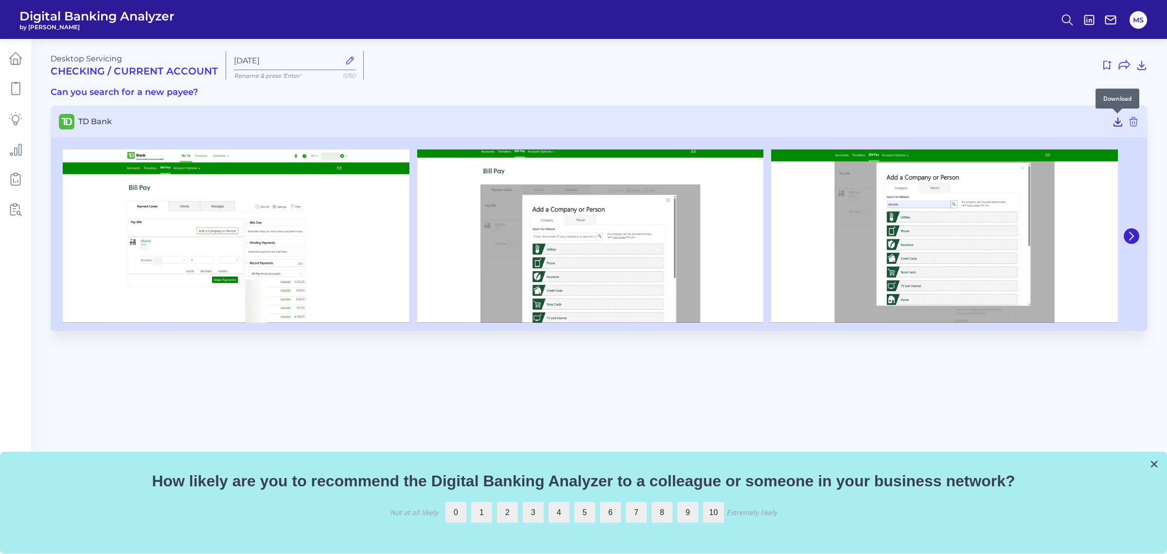
click at [933, 122] on icon at bounding box center [1118, 122] width 8 height 8
click at [933, 4] on header "Digital Banking Analyzer by [PERSON_NAME] MS" at bounding box center [583, 19] width 1167 height 39
click at [933, 234] on button at bounding box center [1132, 236] width 16 height 16
click at [1127, 235] on icon at bounding box center [1131, 236] width 9 height 9
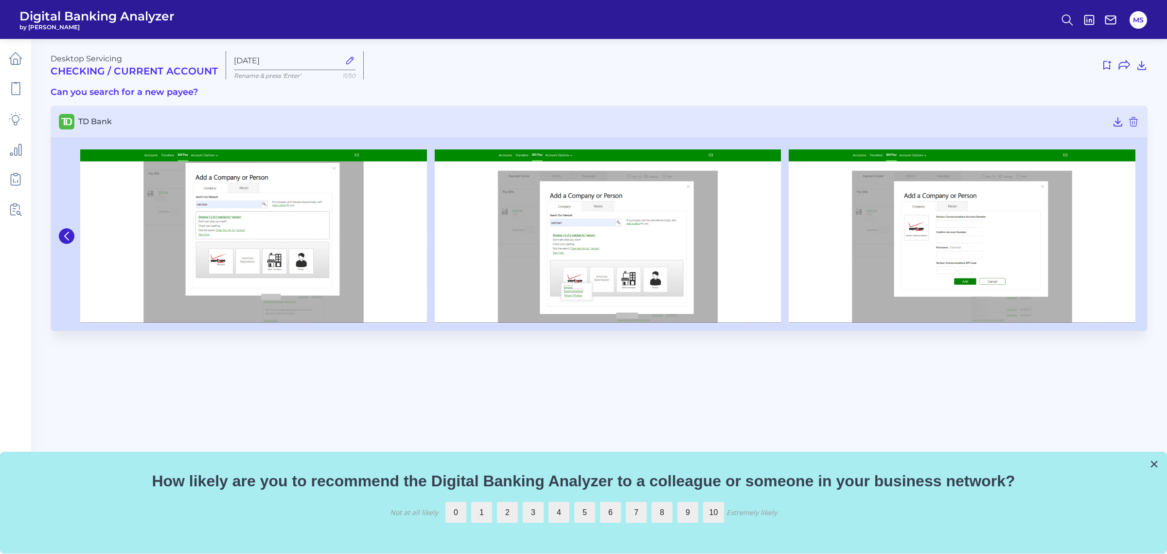
click at [1127, 235] on img at bounding box center [962, 236] width 347 height 174
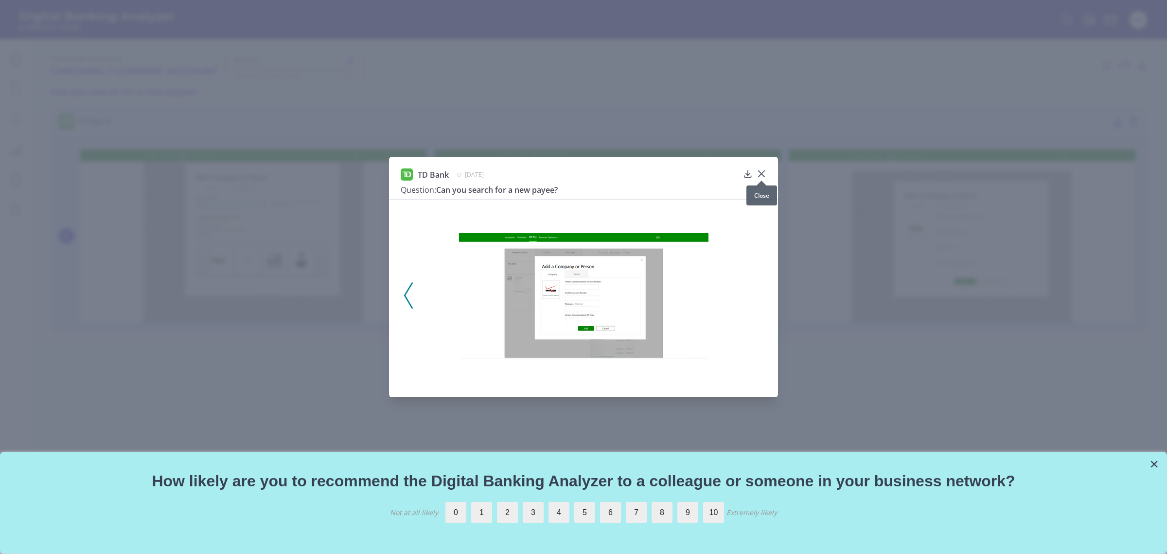
click at [764, 173] on icon at bounding box center [762, 174] width 10 height 10
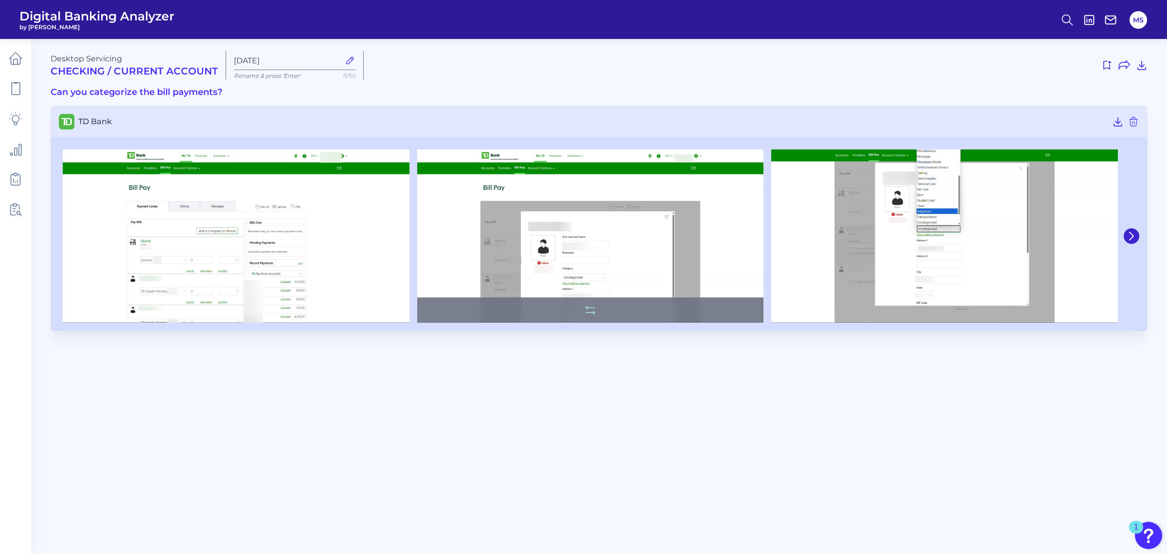
click at [637, 254] on img at bounding box center [590, 236] width 347 height 174
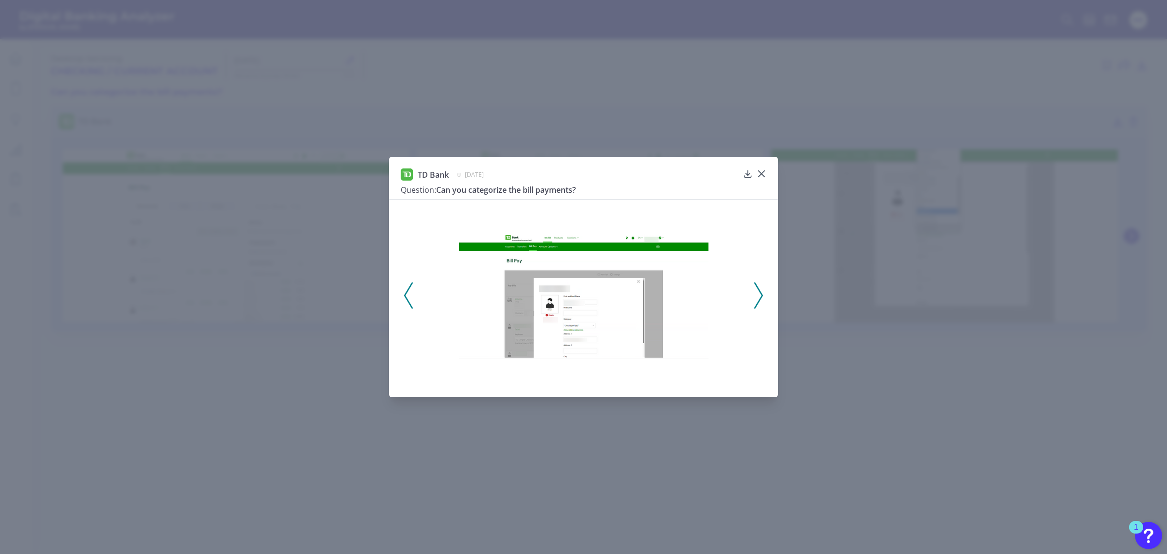
click at [545, 300] on img at bounding box center [584, 295] width 250 height 125
click at [760, 173] on icon at bounding box center [762, 174] width 10 height 10
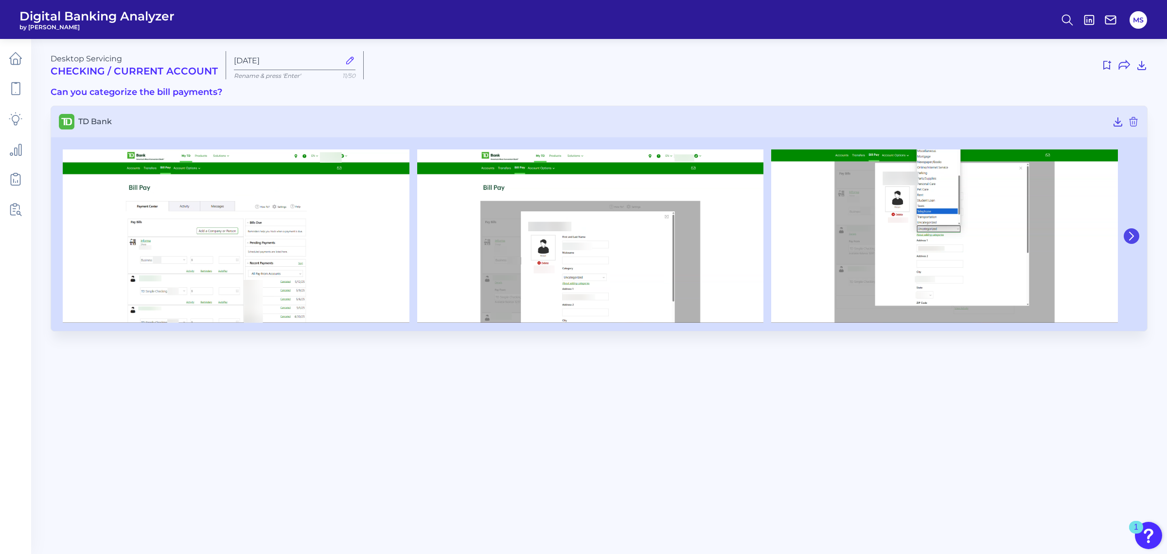
click at [1136, 239] on button at bounding box center [1132, 236] width 16 height 16
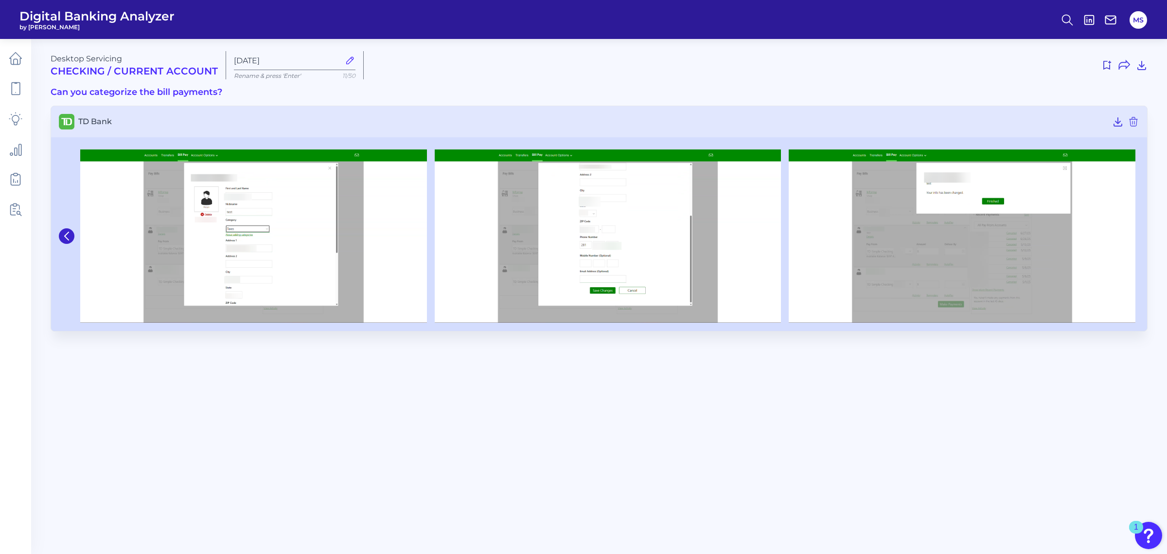
click at [1136, 239] on div at bounding box center [962, 236] width 355 height 174
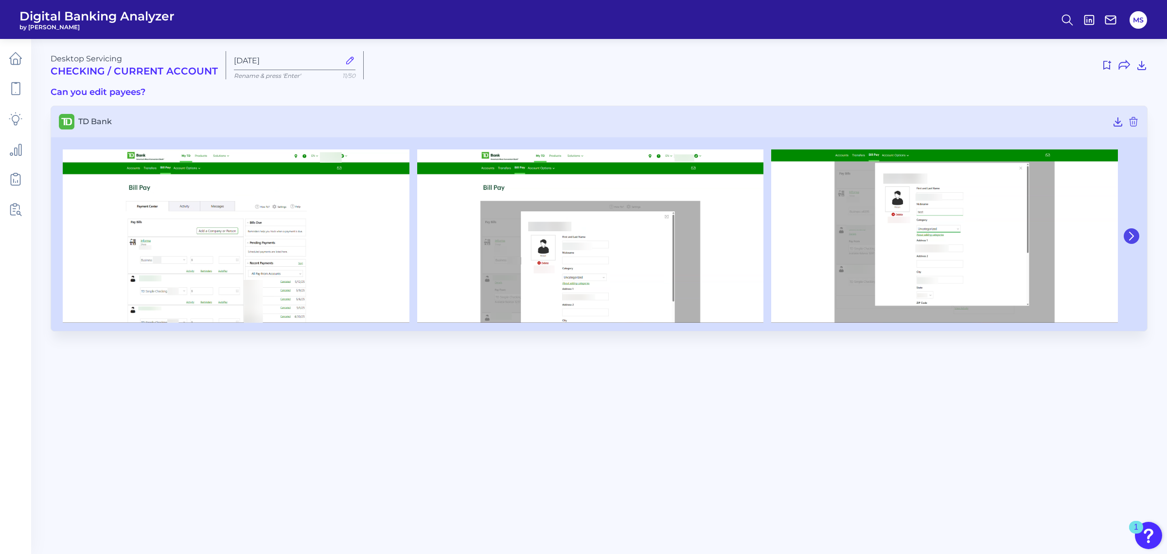
click at [1128, 237] on icon at bounding box center [1131, 236] width 9 height 9
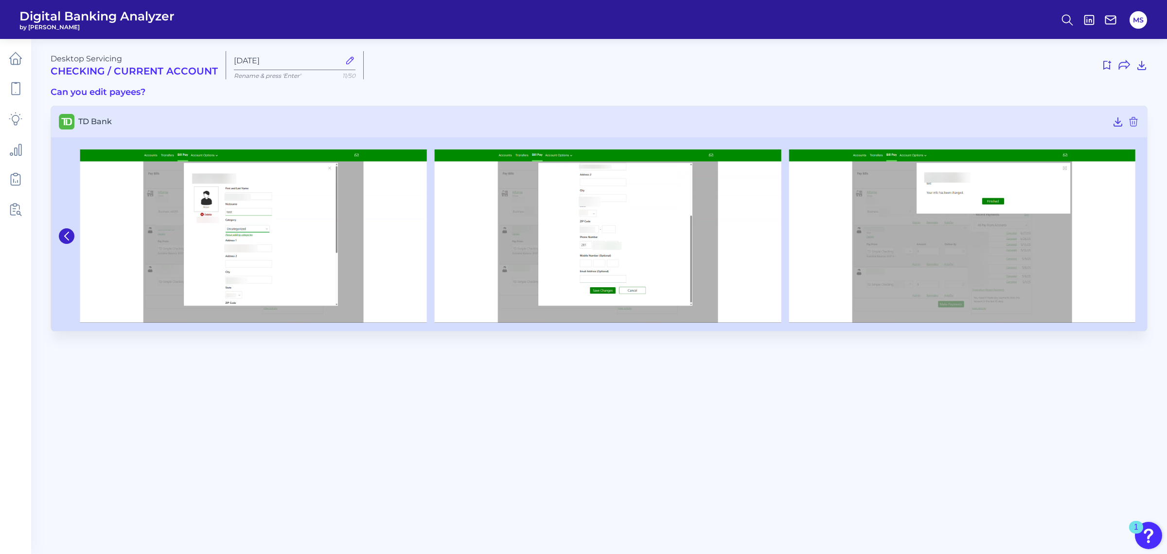
click at [304, 108] on h3 "TD Bank" at bounding box center [599, 121] width 1096 height 31
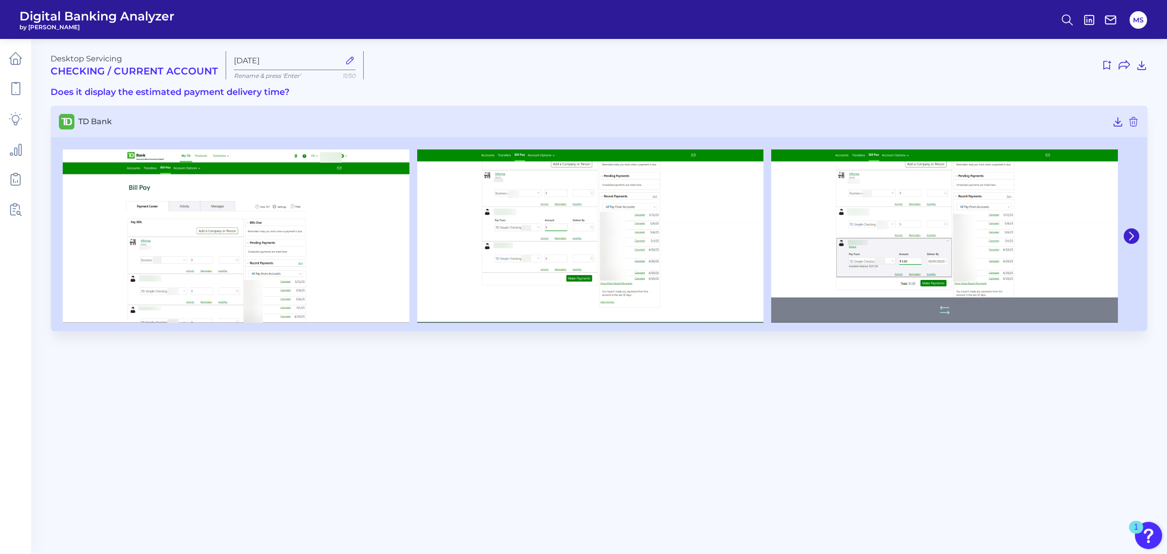
click at [824, 247] on img at bounding box center [944, 236] width 347 height 174
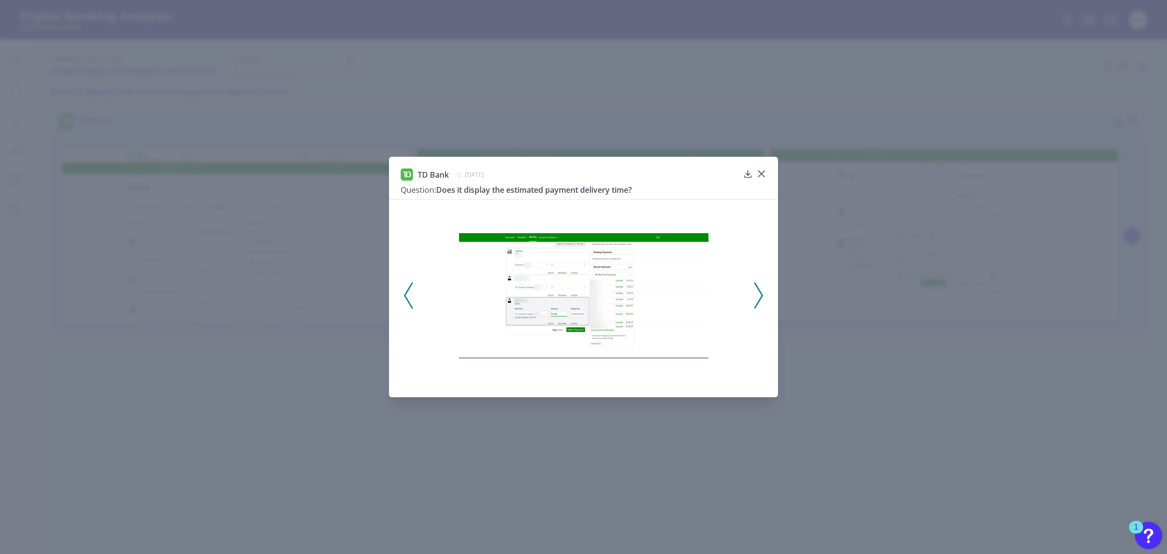
click at [761, 295] on icon at bounding box center [758, 295] width 9 height 26
click at [762, 173] on icon at bounding box center [762, 174] width 6 height 6
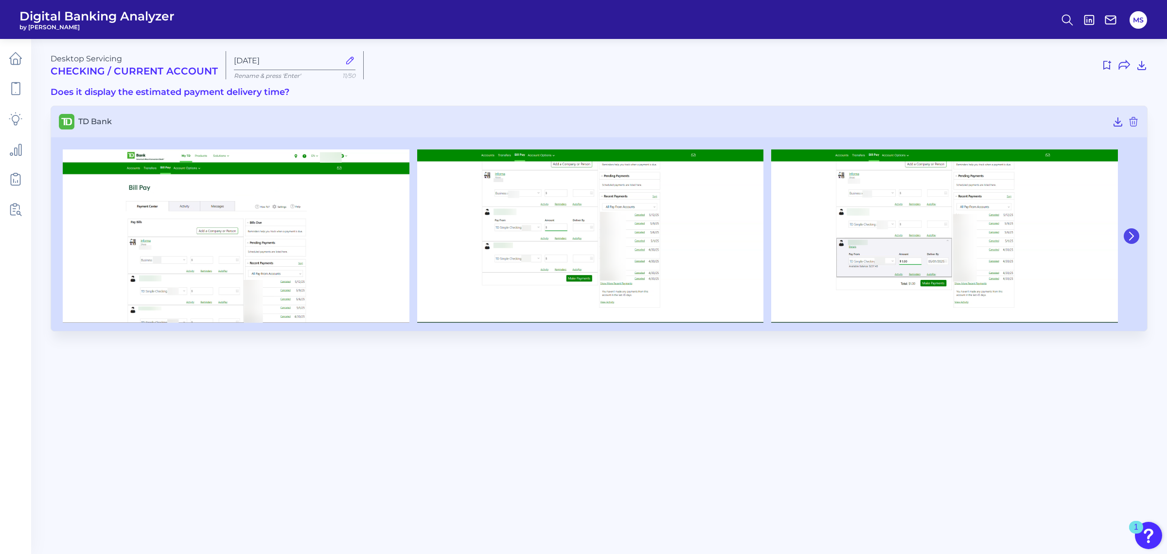
click at [1134, 236] on icon at bounding box center [1131, 236] width 9 height 9
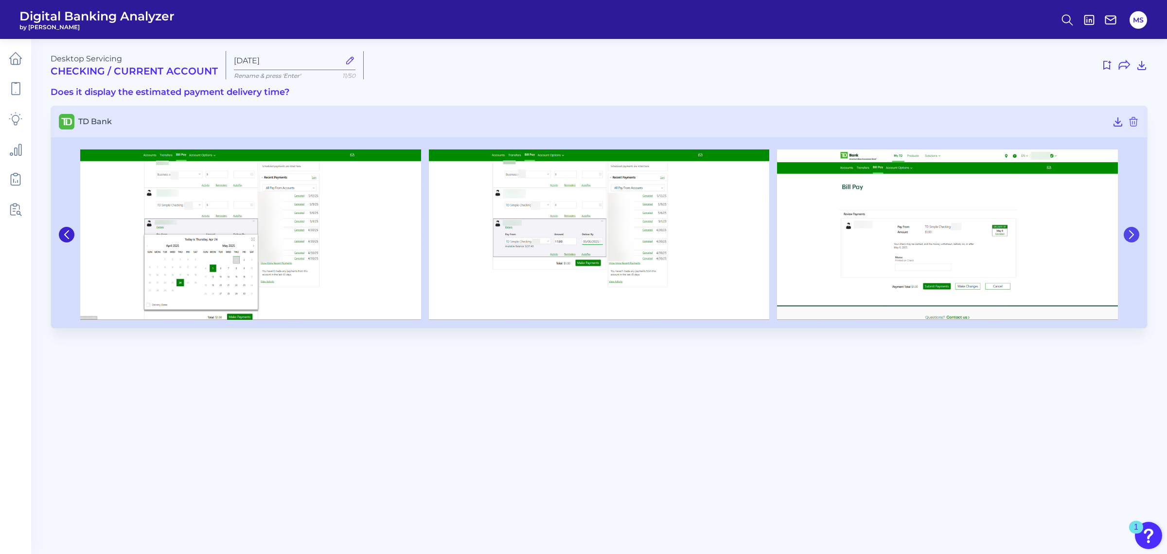
click at [1134, 236] on icon at bounding box center [1131, 234] width 9 height 9
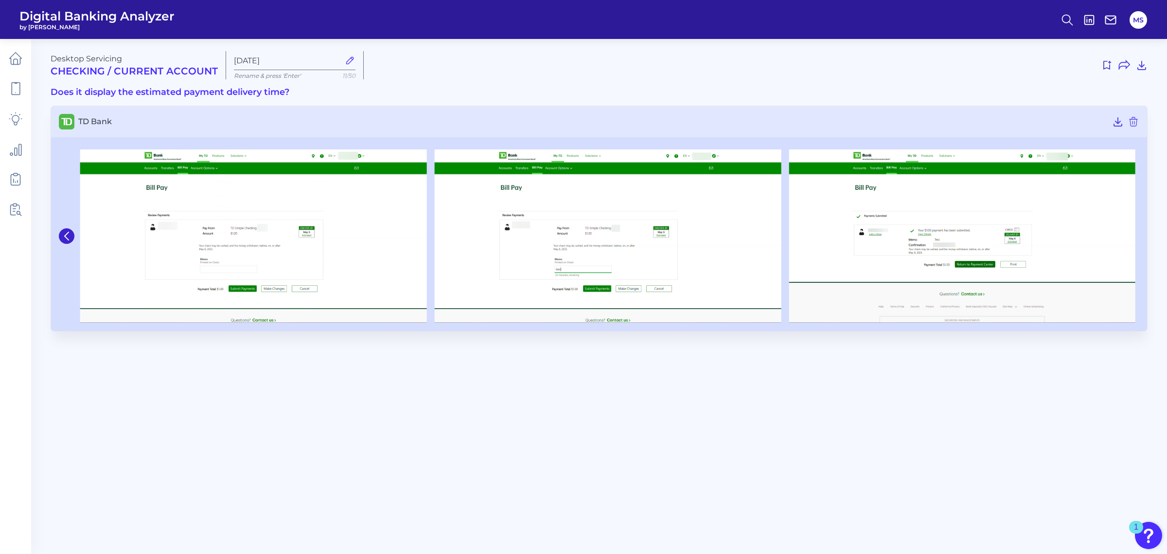
click at [1134, 236] on img at bounding box center [962, 236] width 347 height 174
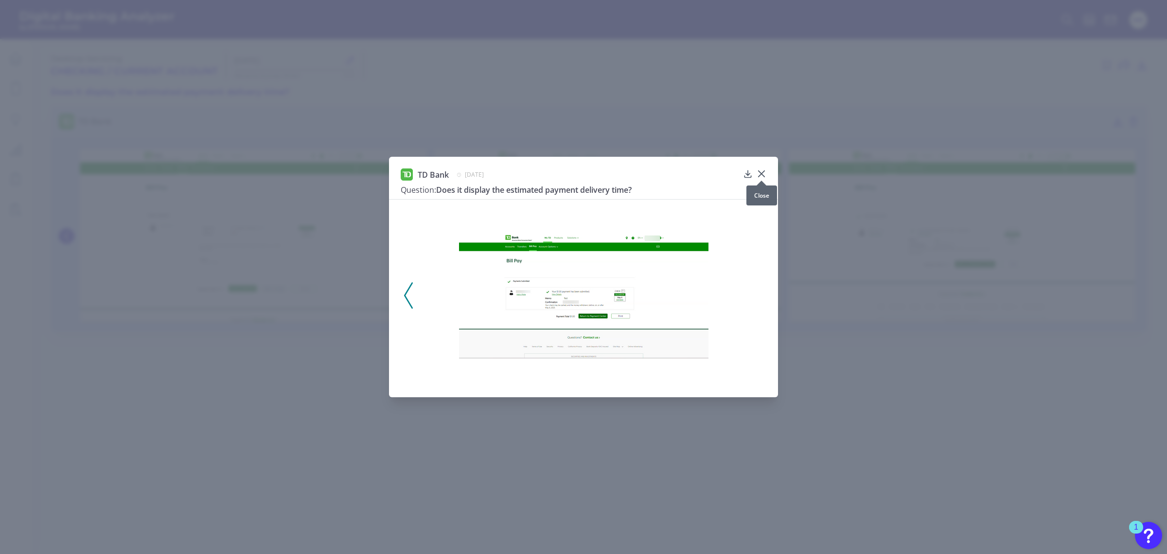
click at [760, 171] on icon at bounding box center [762, 174] width 10 height 10
